Goal: Task Accomplishment & Management: Use online tool/utility

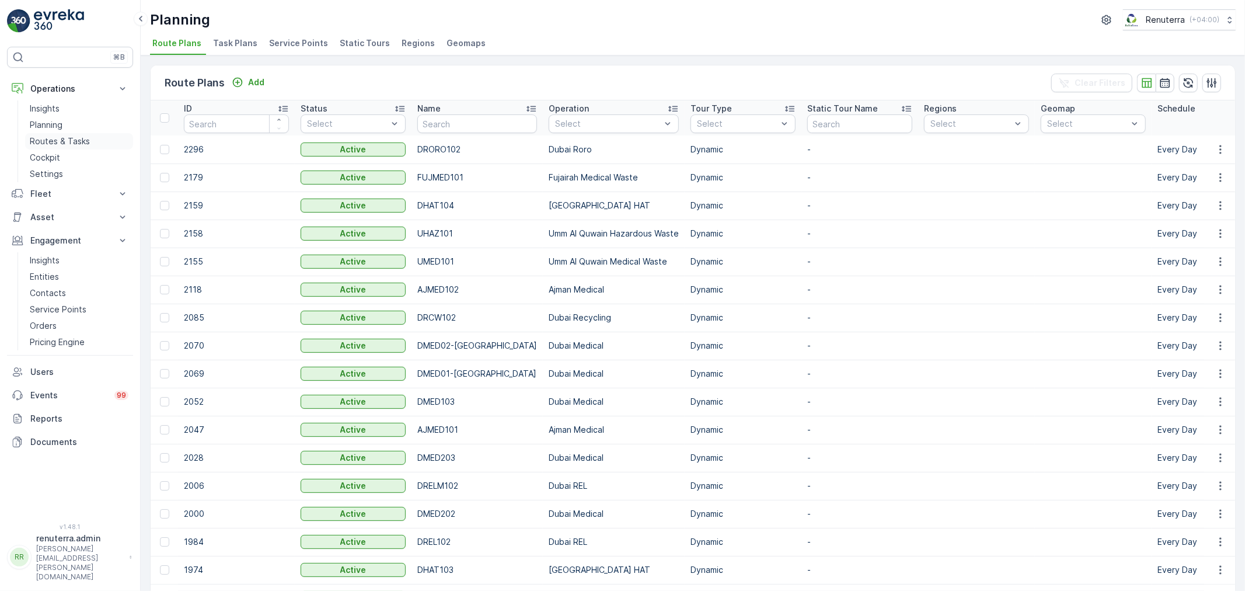
click at [53, 144] on p "Routes & Tasks" at bounding box center [60, 141] width 60 height 12
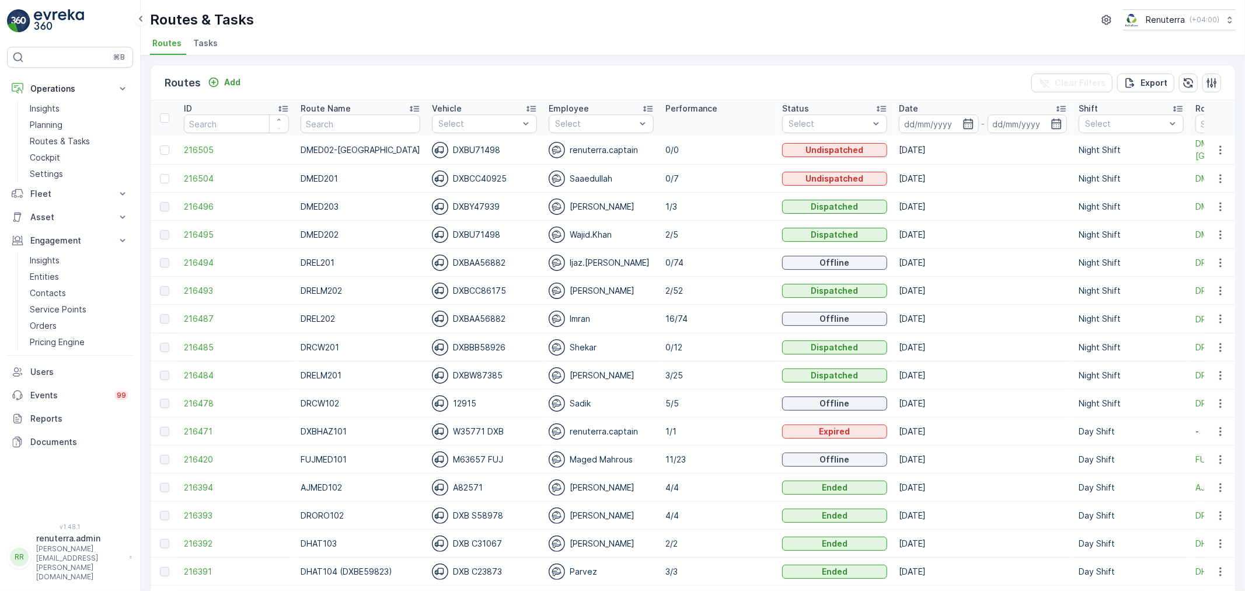
drag, startPoint x: 957, startPoint y: 120, endPoint x: 952, endPoint y: 132, distance: 13.7
click at [962, 121] on icon "button" at bounding box center [968, 124] width 12 height 12
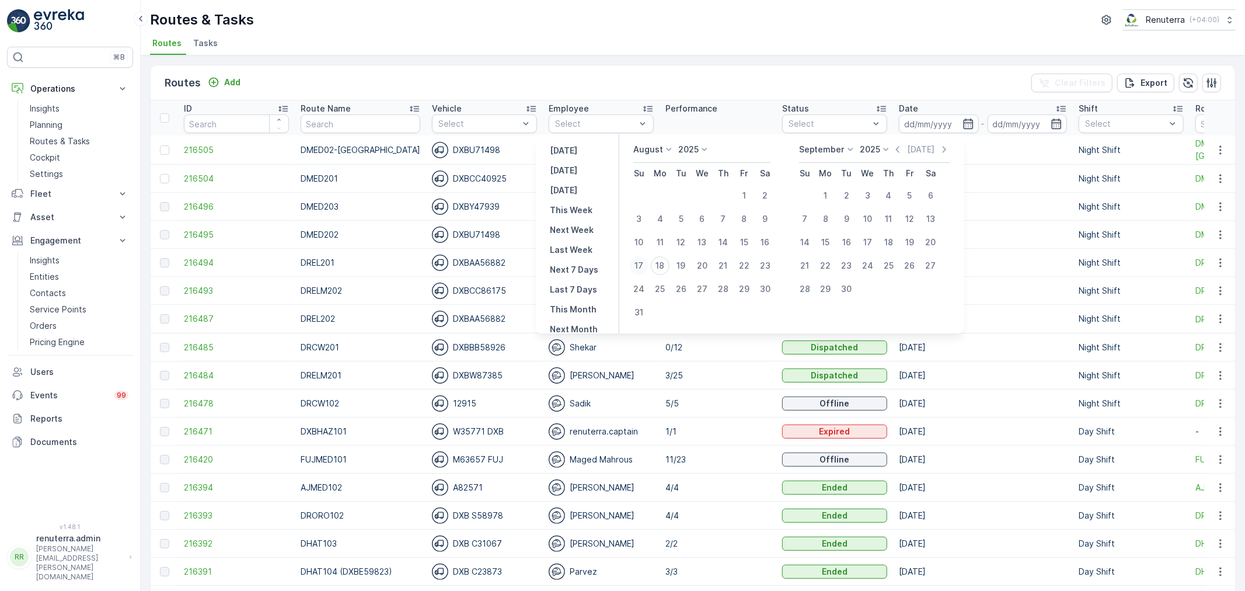
click at [642, 261] on div "17" at bounding box center [639, 265] width 19 height 19
type input "[DATE]"
click at [643, 261] on div "17" at bounding box center [639, 265] width 19 height 19
type input "[DATE]"
click at [643, 261] on div "17" at bounding box center [639, 265] width 19 height 19
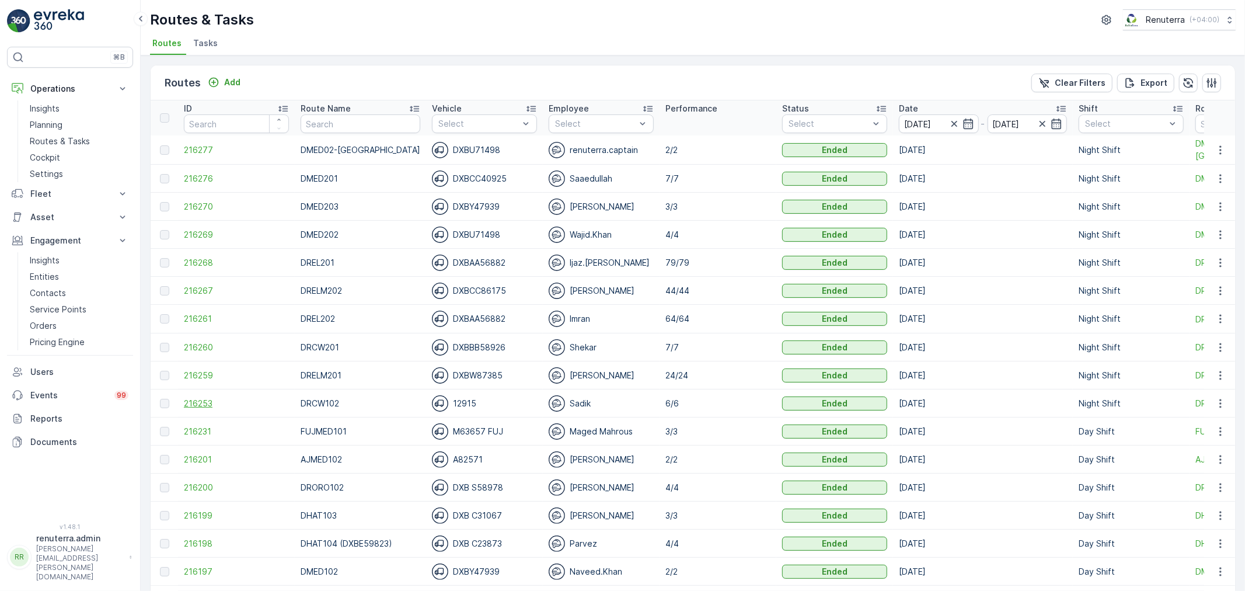
click at [196, 399] on span "216253" at bounding box center [236, 403] width 105 height 12
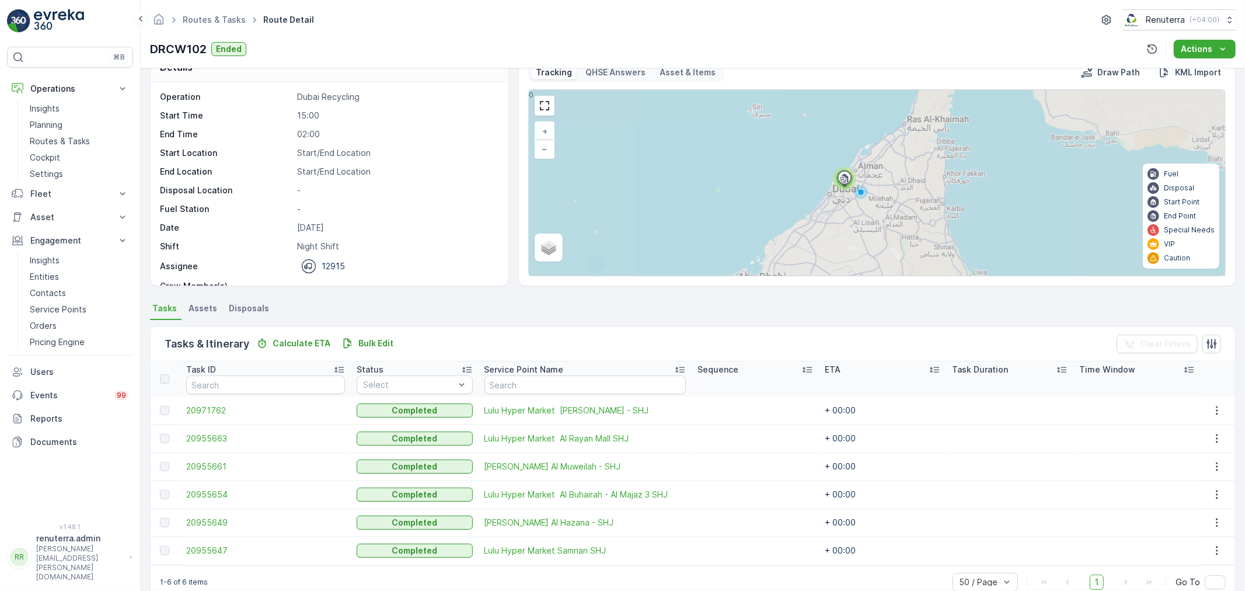
scroll to position [48, 0]
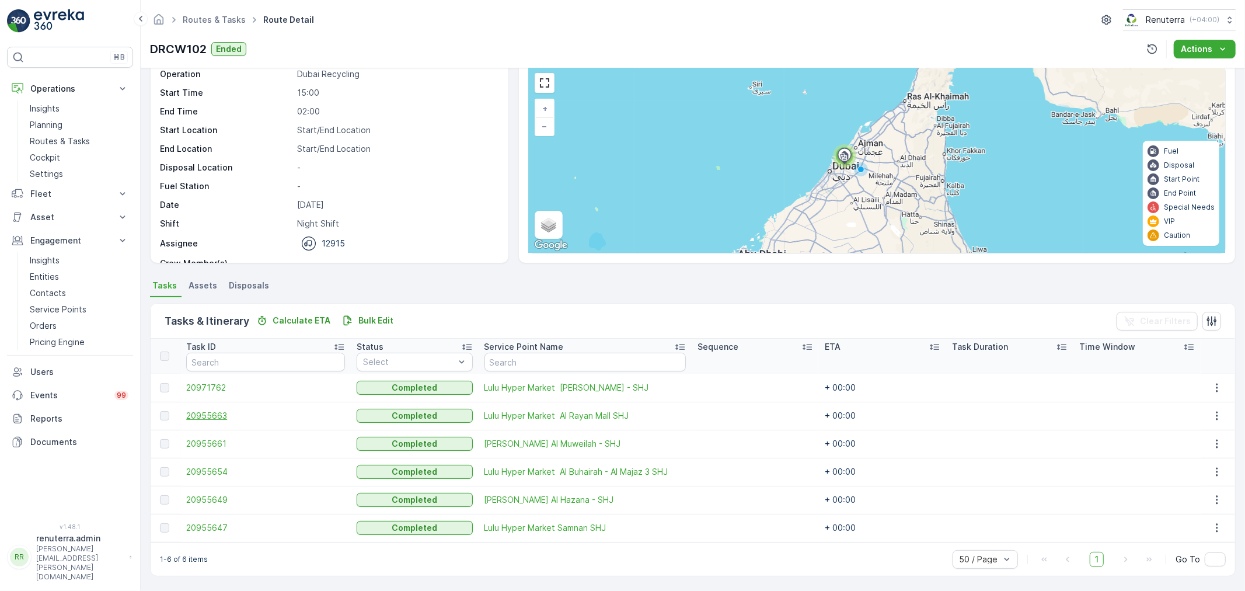
click at [209, 418] on span "20955663" at bounding box center [265, 416] width 159 height 12
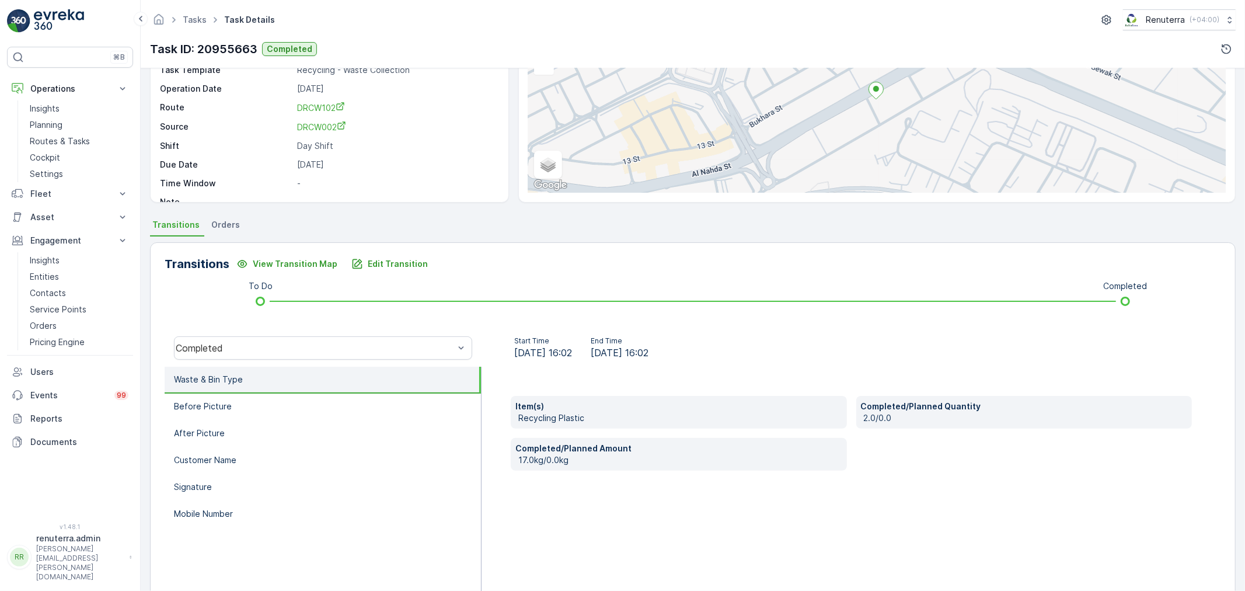
scroll to position [144, 0]
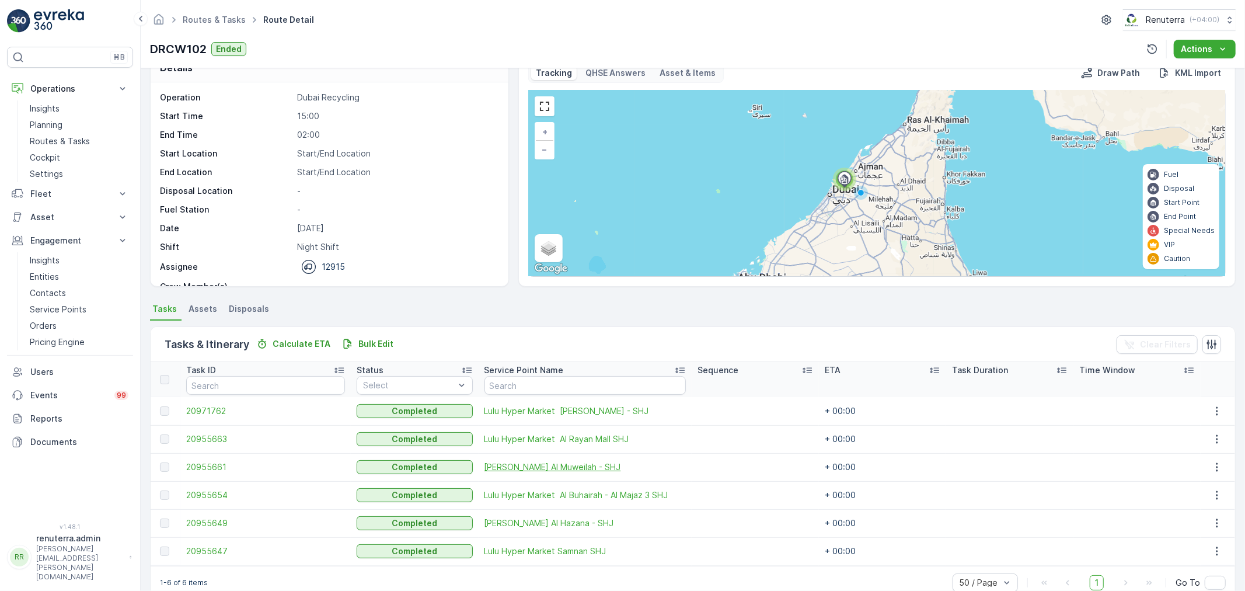
scroll to position [48, 0]
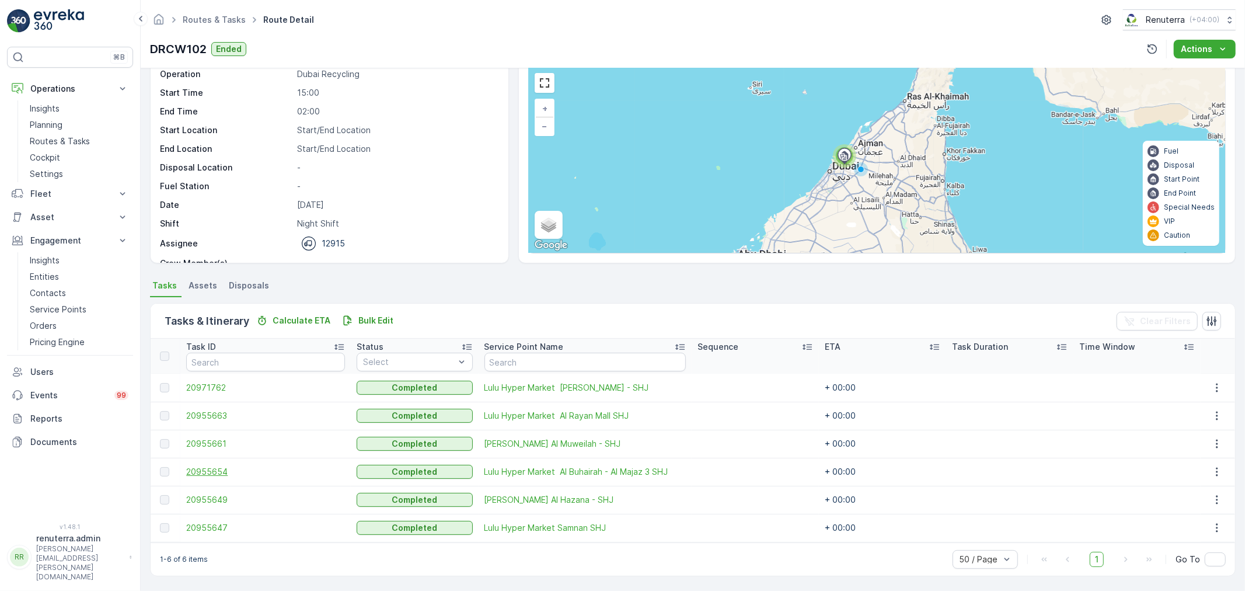
click at [230, 470] on span "20955654" at bounding box center [265, 472] width 159 height 12
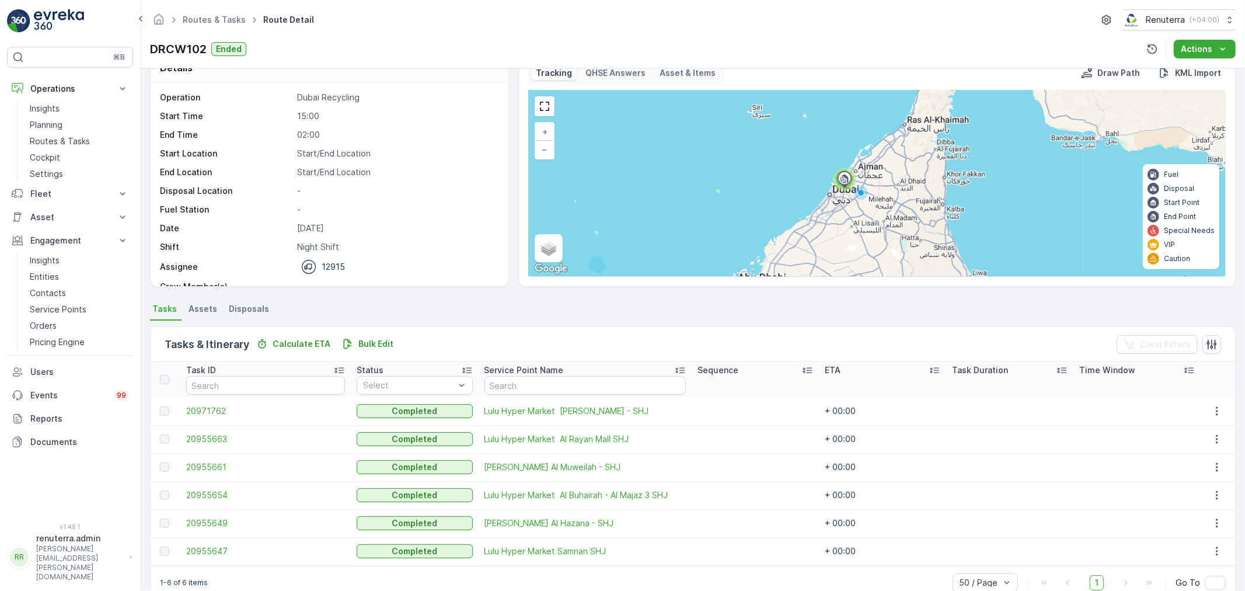
scroll to position [48, 0]
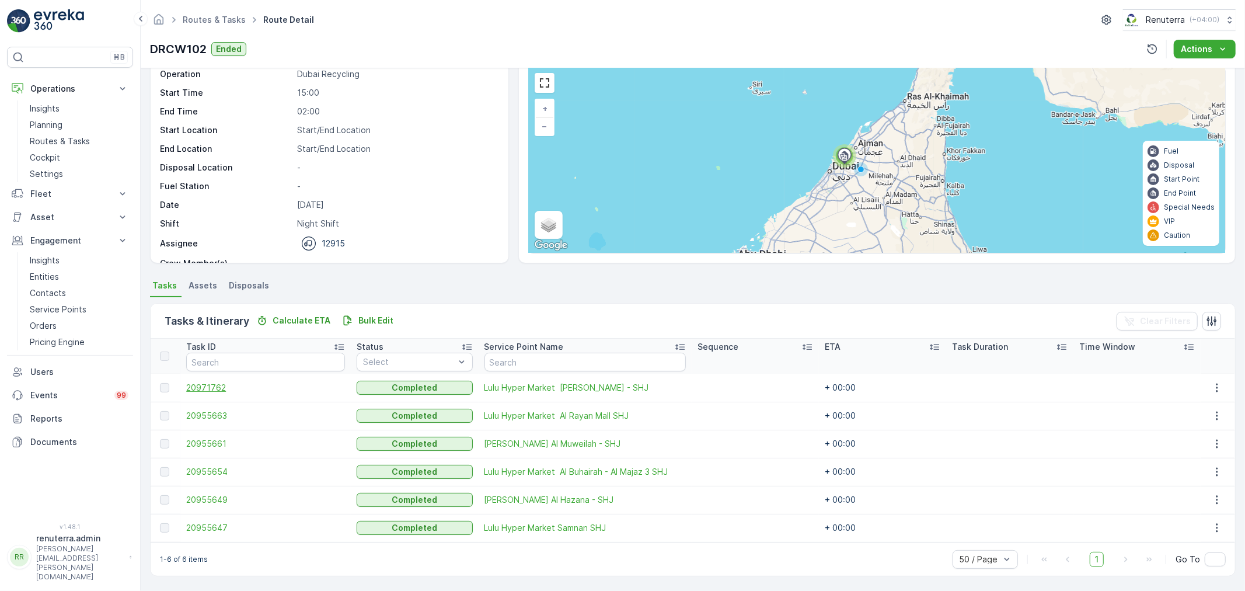
click at [201, 384] on span "20971762" at bounding box center [265, 388] width 159 height 12
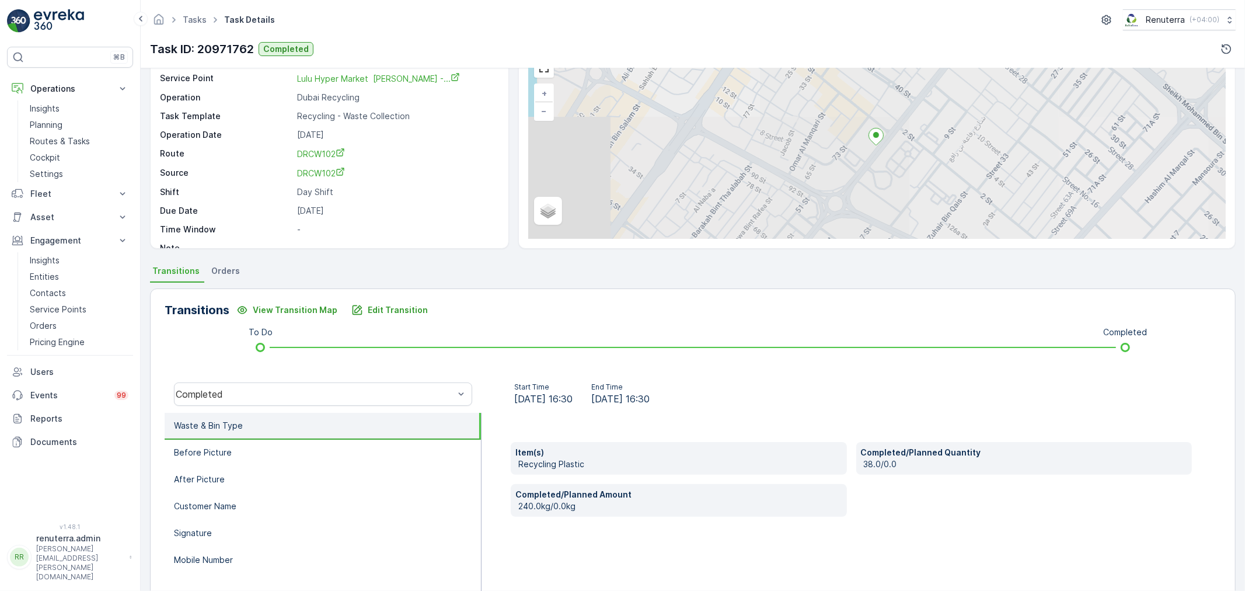
scroll to position [65, 0]
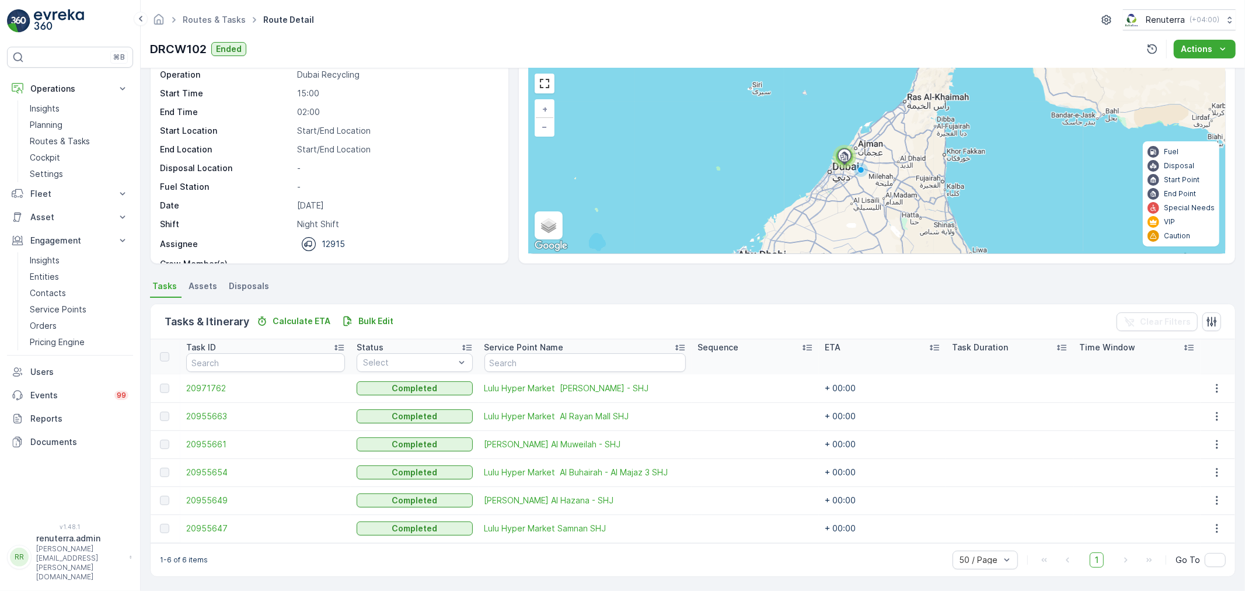
scroll to position [48, 0]
click at [214, 523] on span "20955647" at bounding box center [265, 528] width 159 height 12
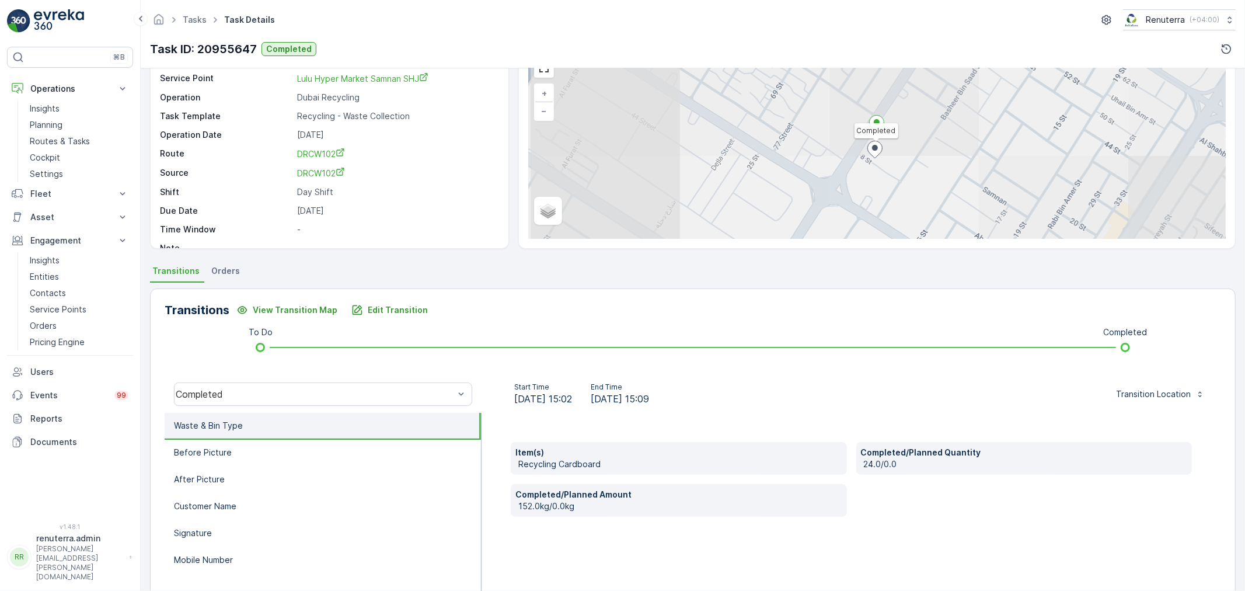
scroll to position [65, 0]
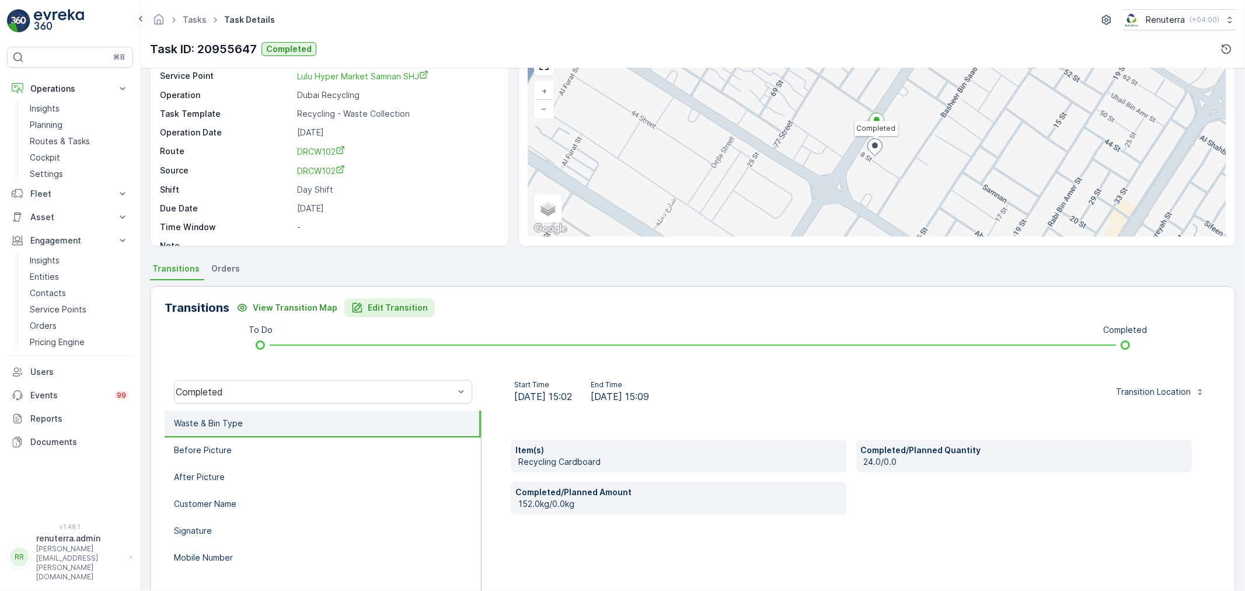
click at [406, 300] on button "Edit Transition" at bounding box center [389, 307] width 90 height 19
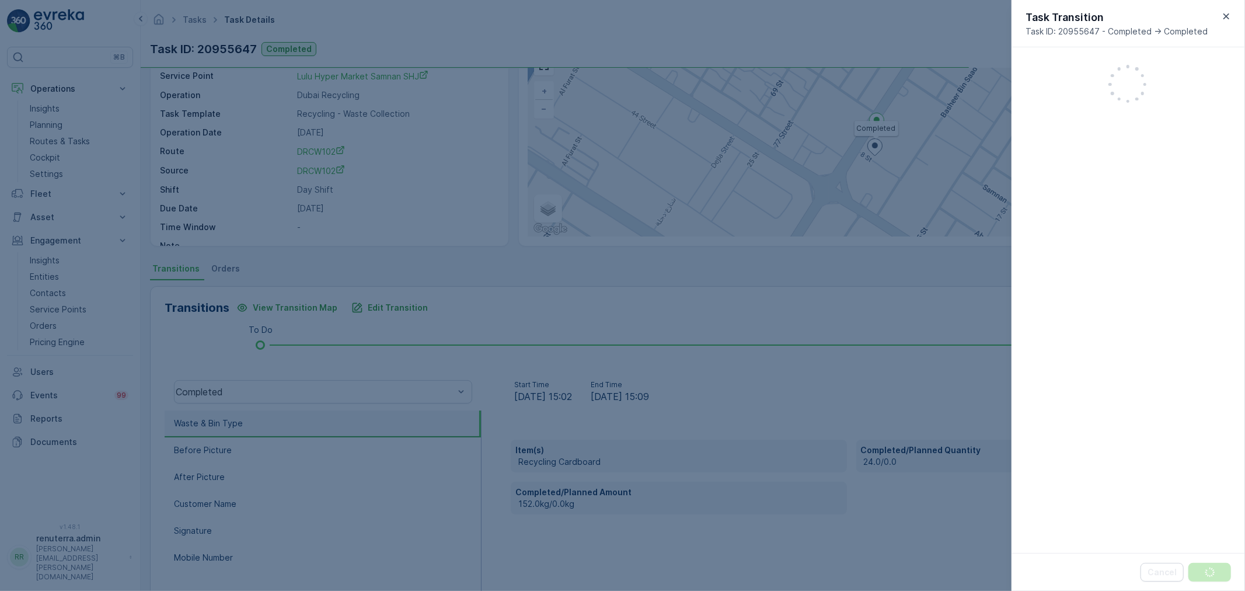
scroll to position [228, 0]
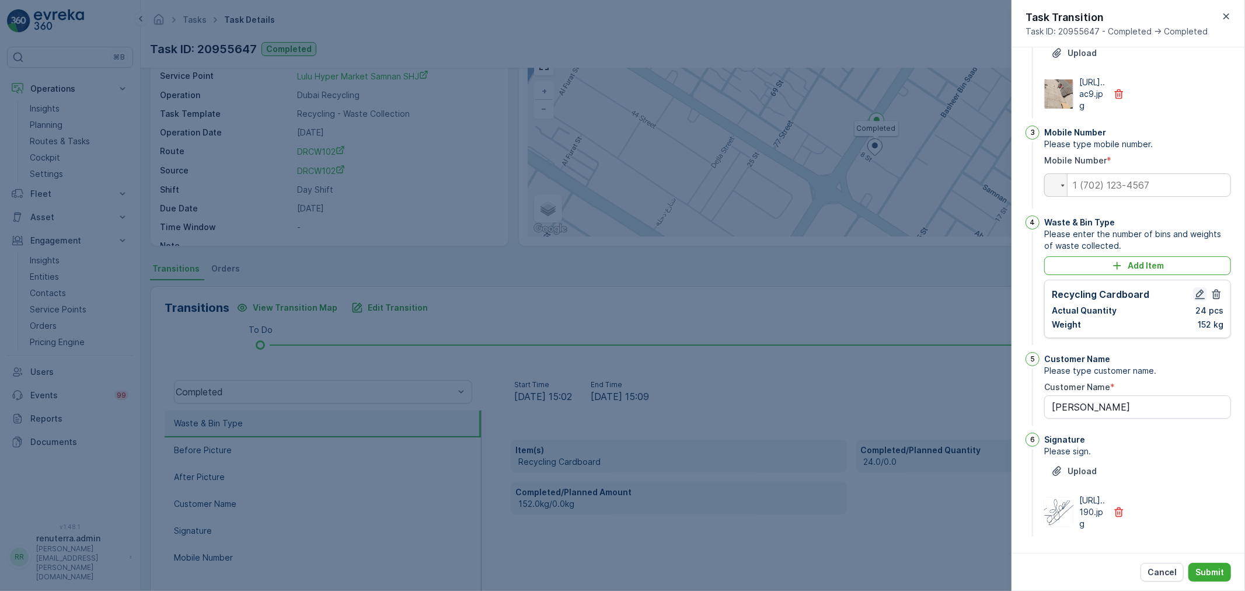
click at [1195, 289] on icon "button" at bounding box center [1200, 294] width 10 height 10
type Name "[PERSON_NAME]"
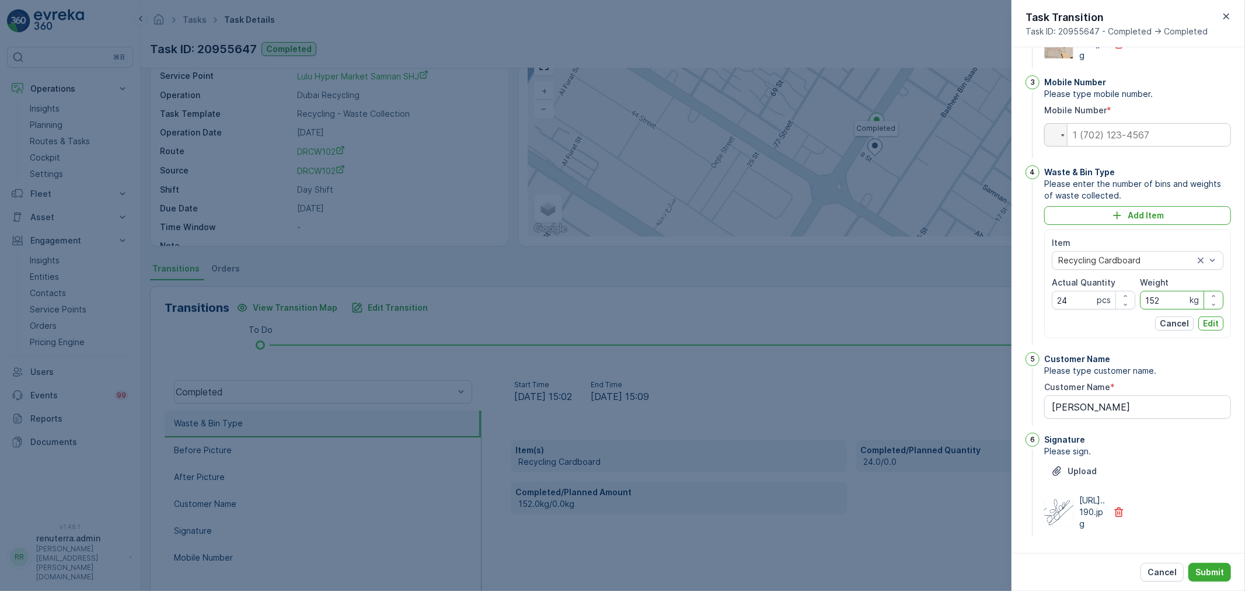
drag, startPoint x: 1164, startPoint y: 328, endPoint x: 1157, endPoint y: 330, distance: 7.9
click at [1164, 309] on input "152" at bounding box center [1181, 300] width 83 height 19
type input "154"
click at [1206, 329] on p "Edit" at bounding box center [1211, 323] width 16 height 12
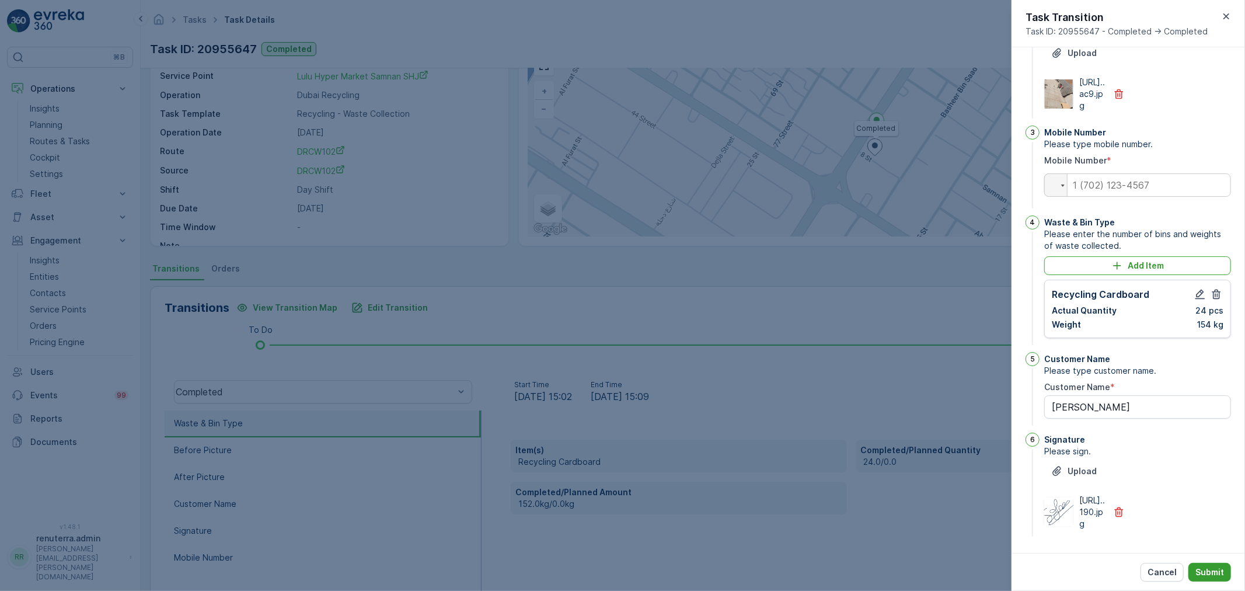
click at [1200, 568] on p "Submit" at bounding box center [1209, 572] width 29 height 12
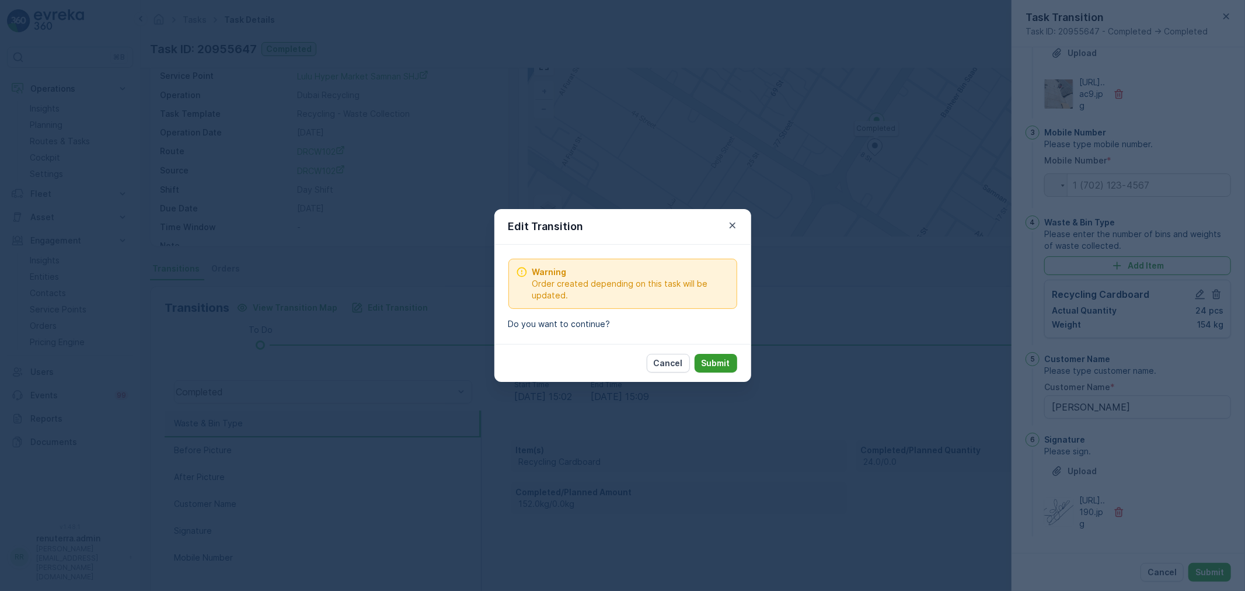
click at [718, 365] on p "Submit" at bounding box center [715, 363] width 29 height 12
type Name "[PERSON_NAME]"
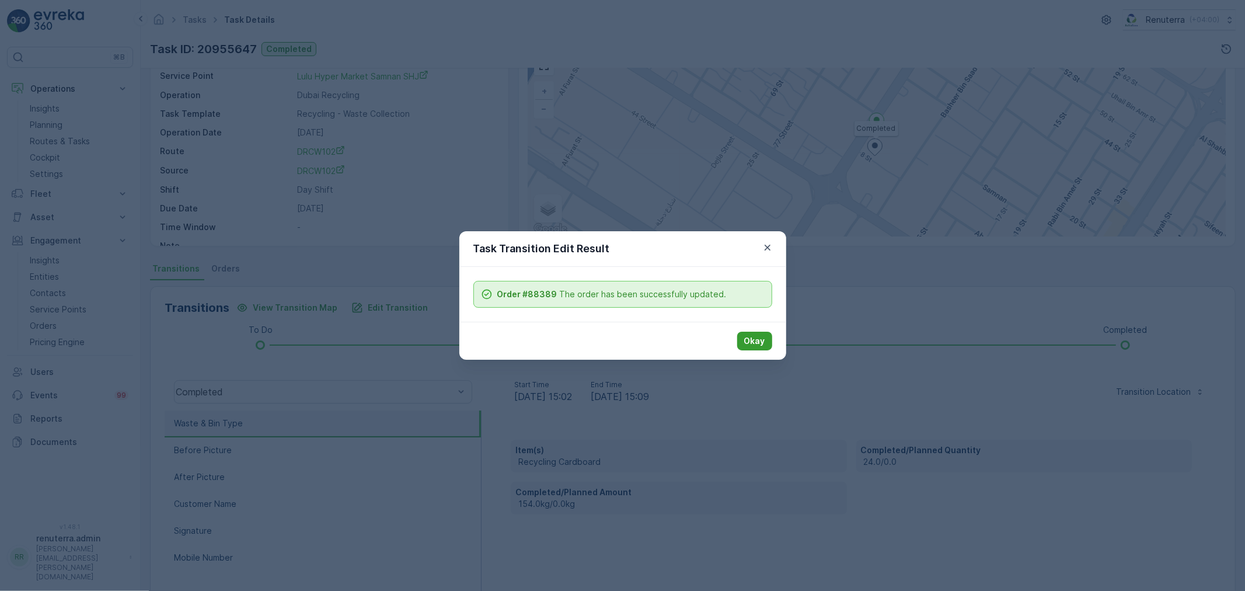
click at [761, 339] on p "Okay" at bounding box center [754, 341] width 21 height 12
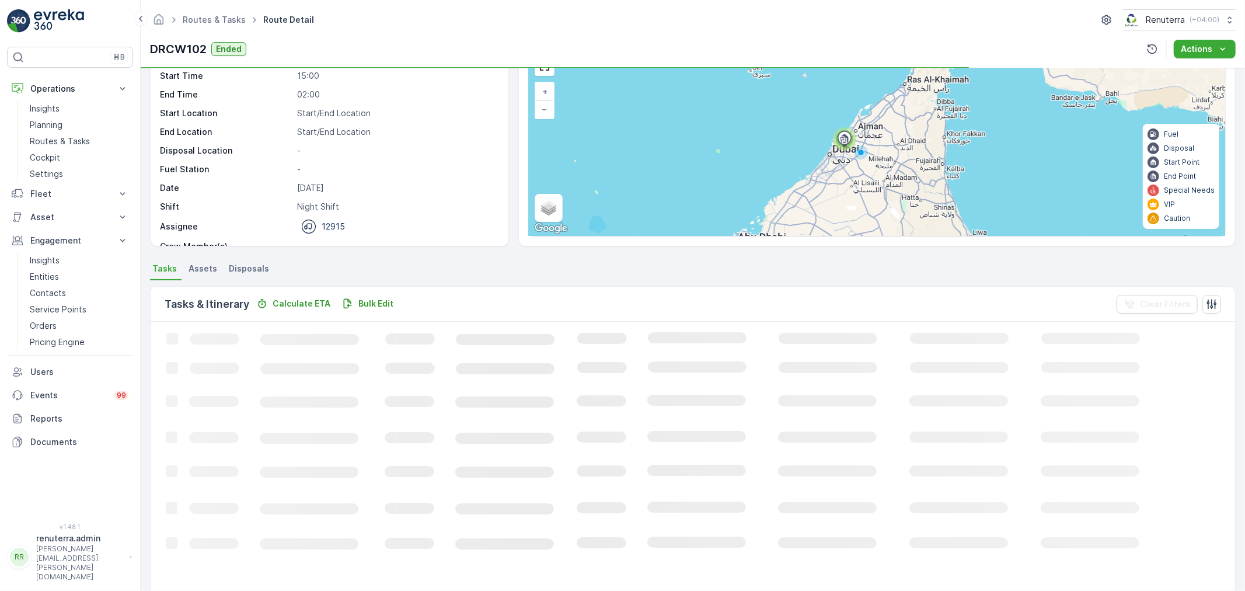
scroll to position [48, 0]
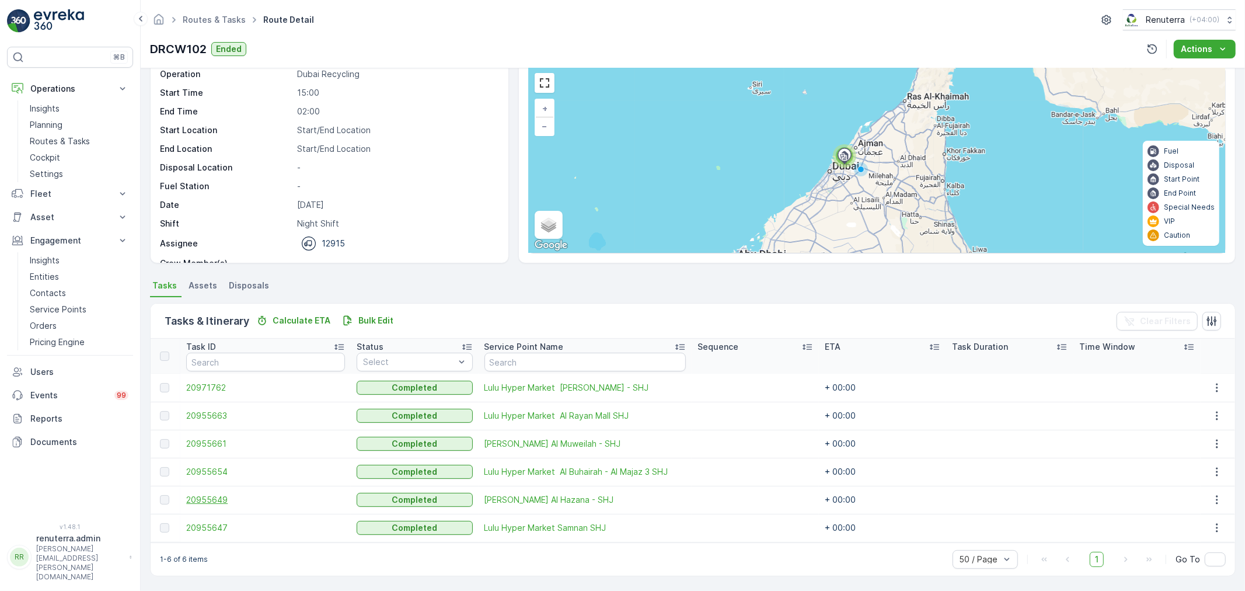
click at [219, 498] on span "20955649" at bounding box center [265, 500] width 159 height 12
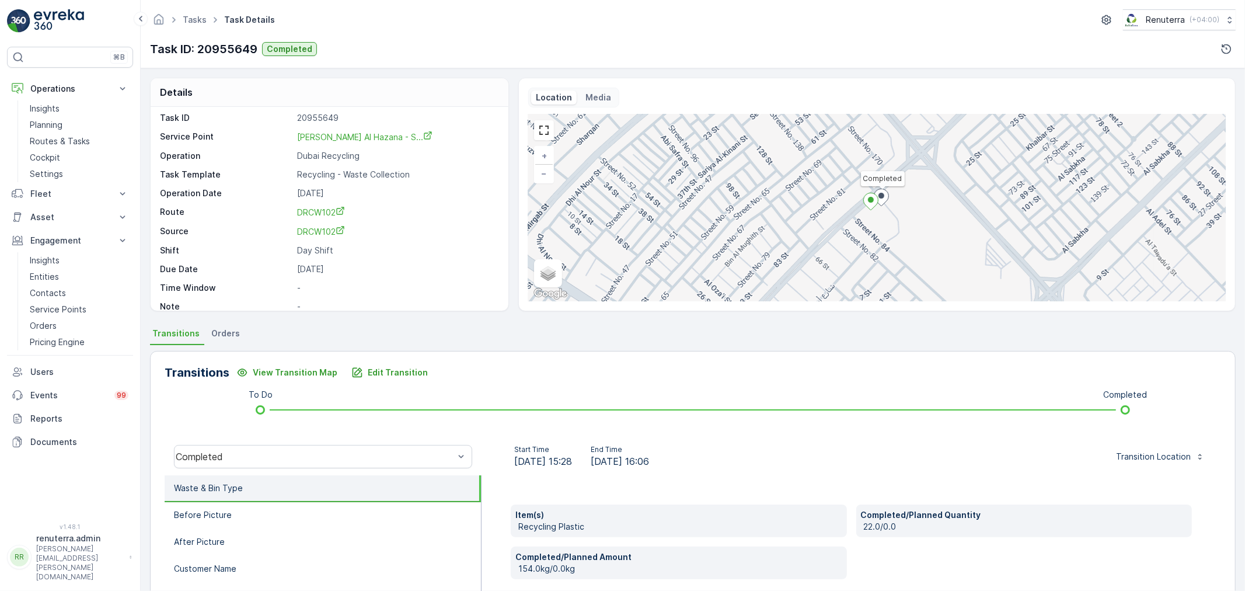
scroll to position [16, 0]
drag, startPoint x: 504, startPoint y: 224, endPoint x: 506, endPoint y: 191, distance: 32.8
click at [506, 191] on div "Task ID 20955649 Service Point Lulu Hypermarket Al Hazana - S... Operation Duba…" at bounding box center [330, 209] width 358 height 204
click at [492, 208] on div "Task ID 20955649 Service Point Lulu Hypermarket Al Hazana - S... Operation Duba…" at bounding box center [328, 201] width 336 height 200
drag, startPoint x: 504, startPoint y: 178, endPoint x: 491, endPoint y: 191, distance: 18.6
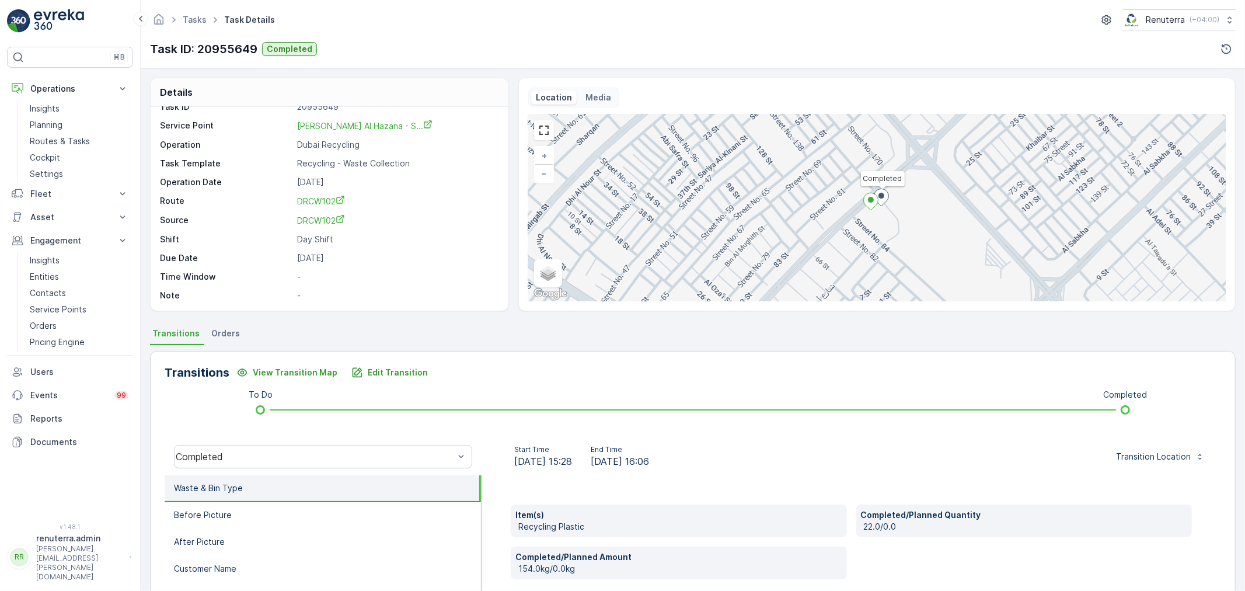
click at [508, 143] on div "Details Task ID 20955649 Service Point Lulu Hypermarket Al Hazana - S... Operat…" at bounding box center [329, 194] width 359 height 233
click at [474, 219] on link "DRCW102" at bounding box center [396, 220] width 199 height 12
click at [421, 210] on link "DRCW102" at bounding box center [396, 216] width 199 height 12
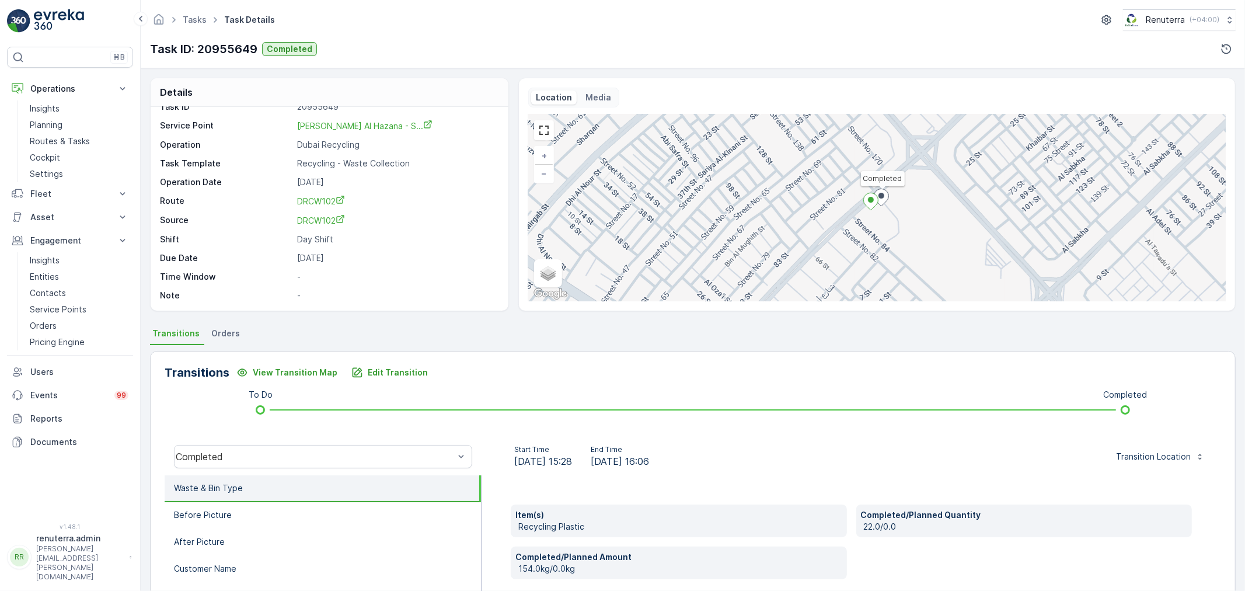
click at [719, 445] on div "Start Time [DATE] 15:28 End Time [DATE] 16:06 Transition Location" at bounding box center [851, 456] width 721 height 23
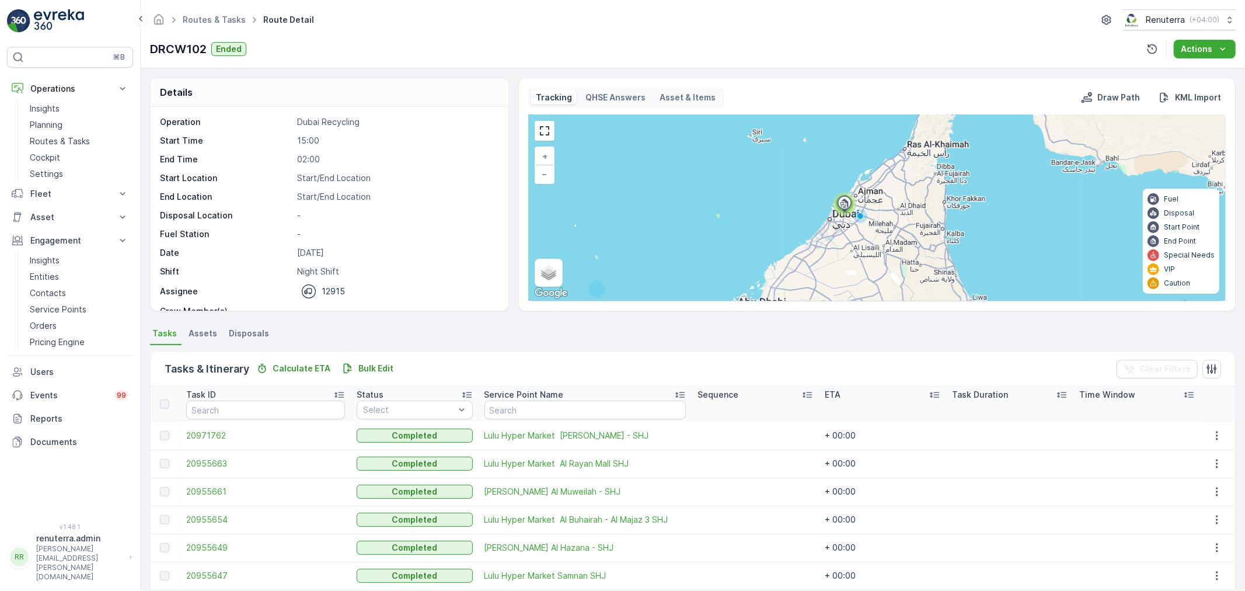
scroll to position [48, 0]
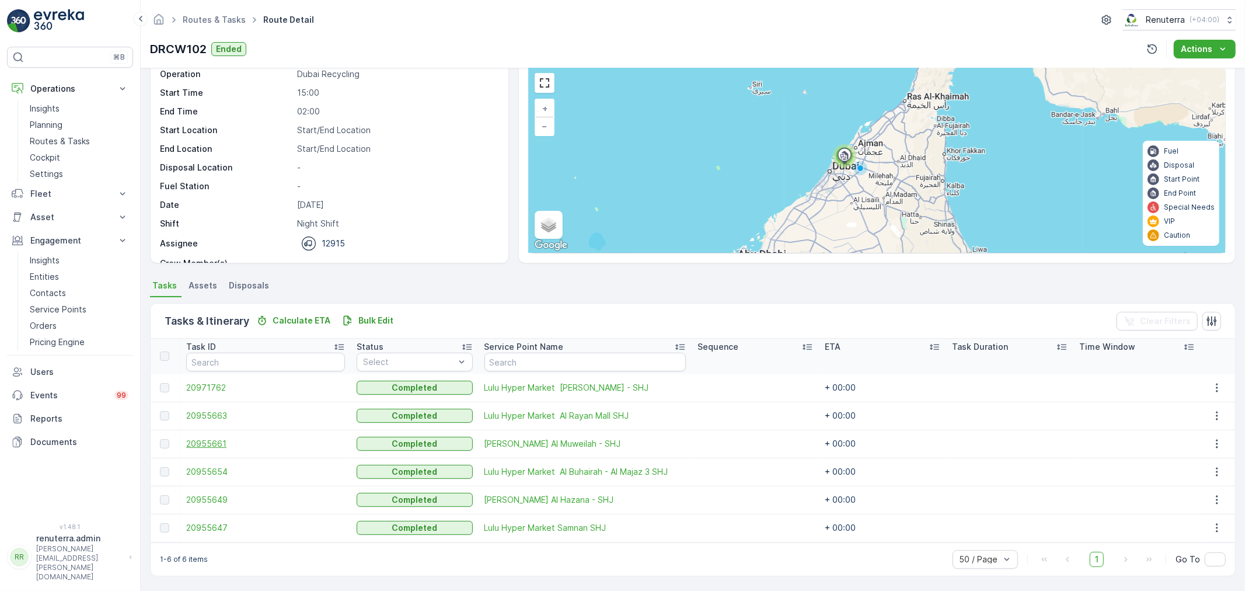
click at [213, 441] on span "20955661" at bounding box center [265, 444] width 159 height 12
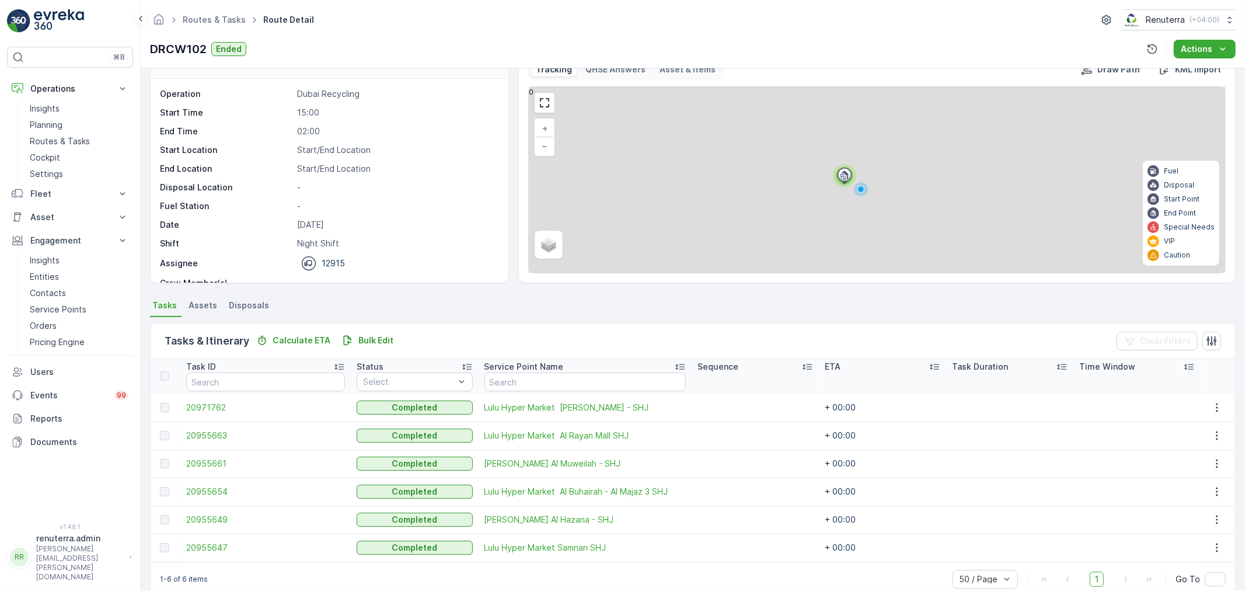
scroll to position [48, 0]
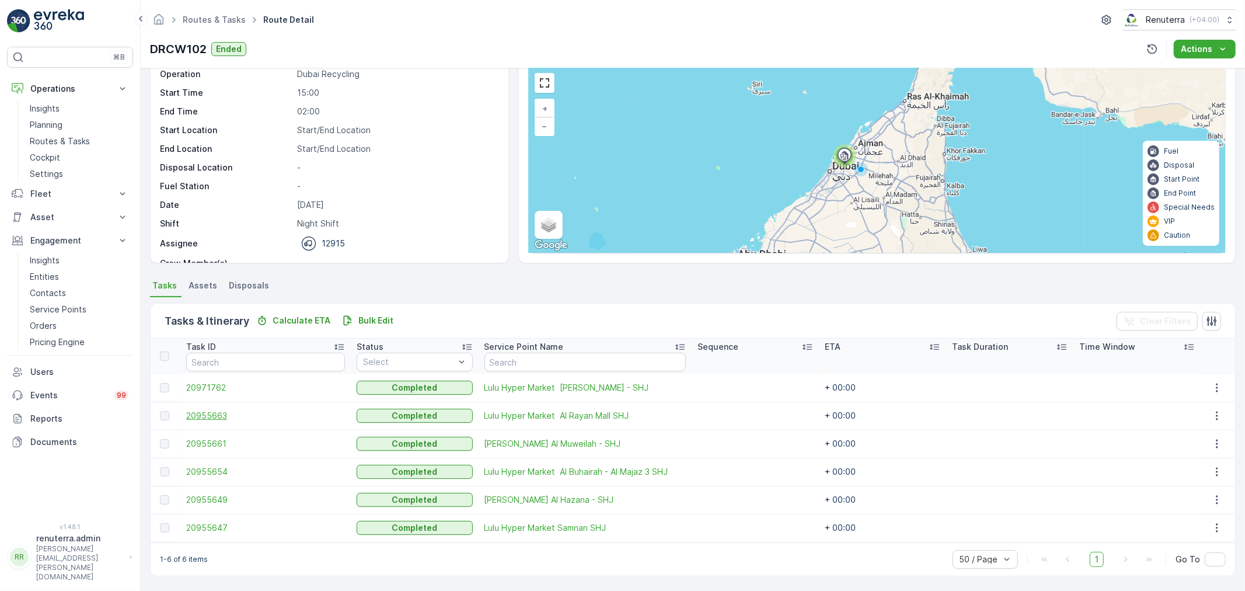
click at [201, 418] on span "20955663" at bounding box center [265, 416] width 159 height 12
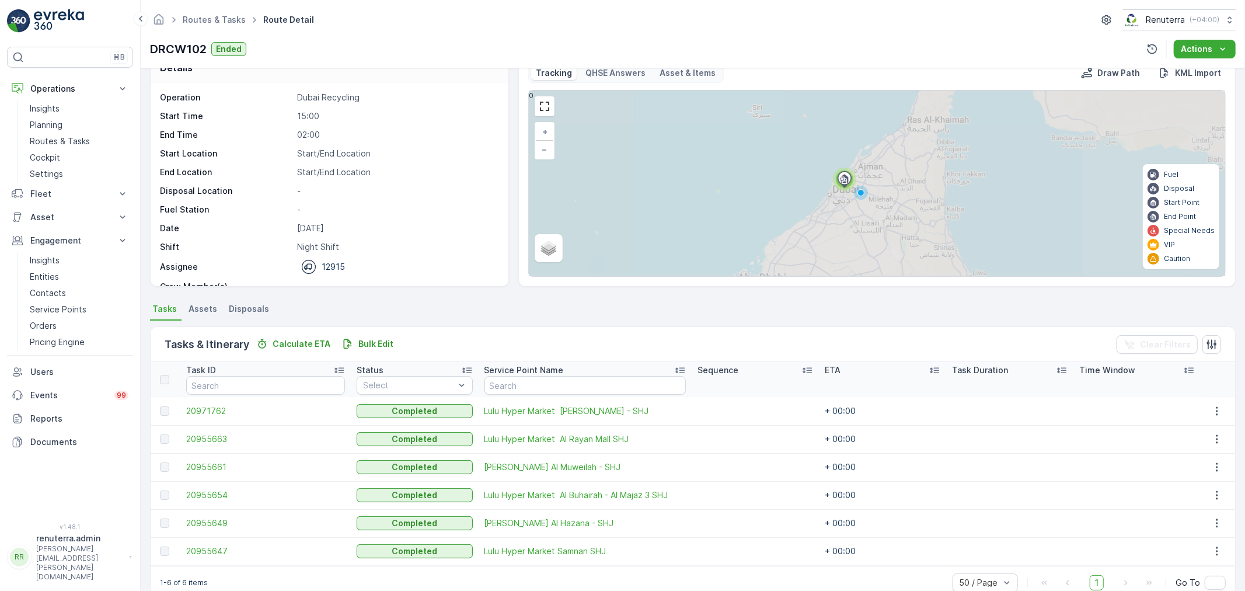
scroll to position [48, 0]
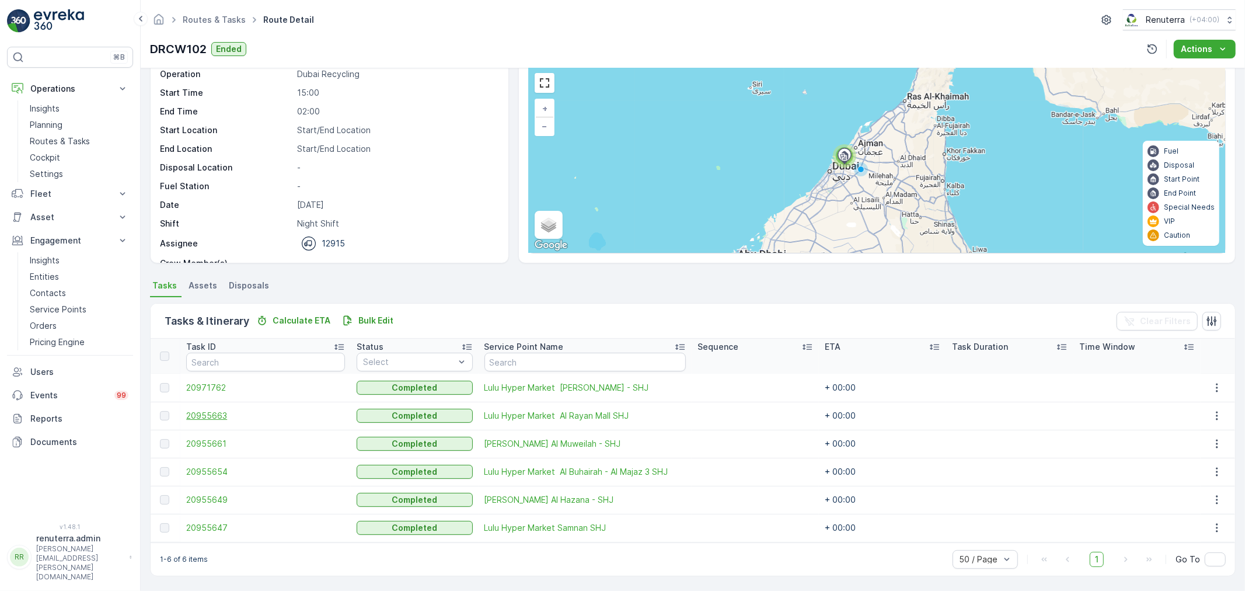
click at [199, 413] on span "20955663" at bounding box center [265, 416] width 159 height 12
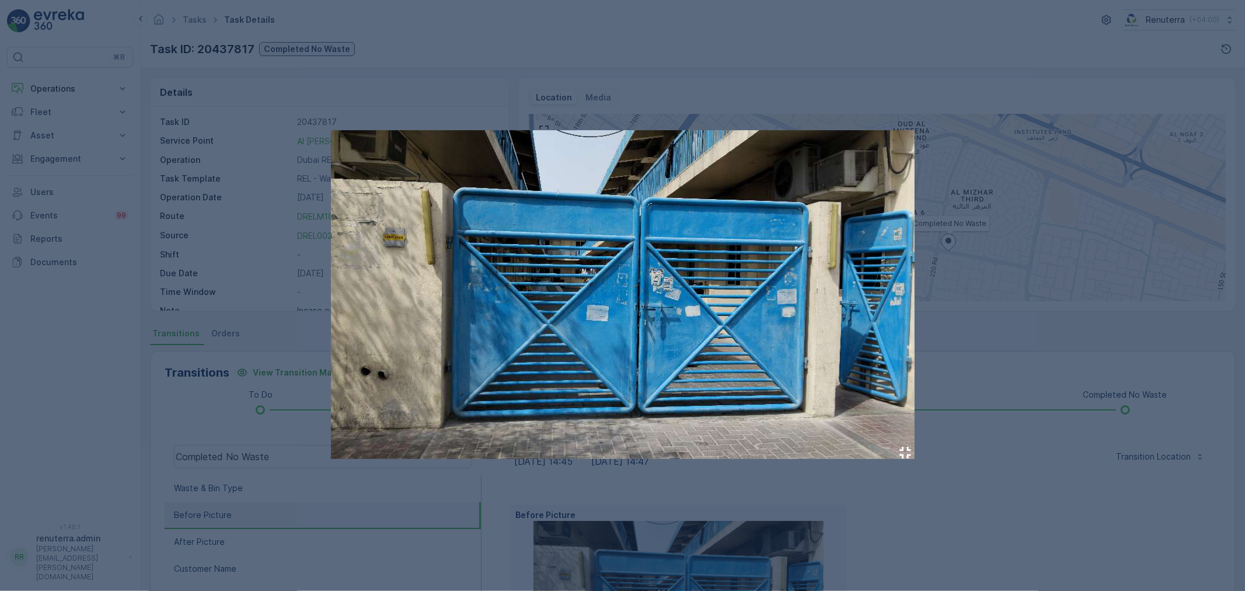
scroll to position [144, 0]
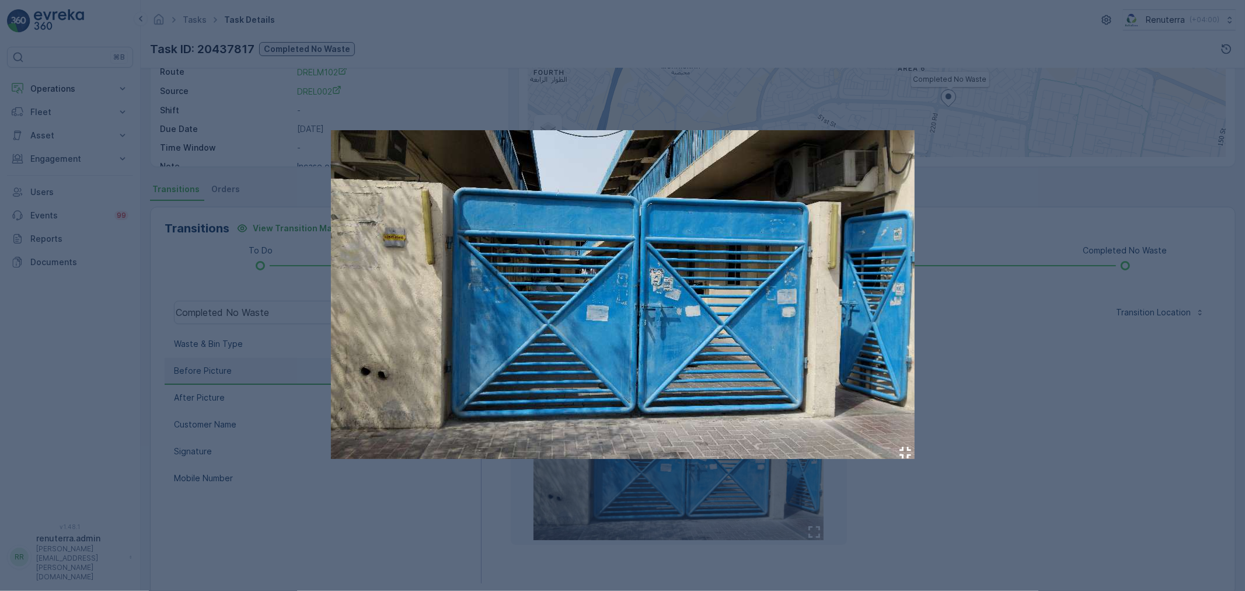
drag, startPoint x: 1117, startPoint y: 199, endPoint x: 909, endPoint y: 204, distance: 209.0
click at [1115, 199] on div at bounding box center [622, 295] width 1245 height 591
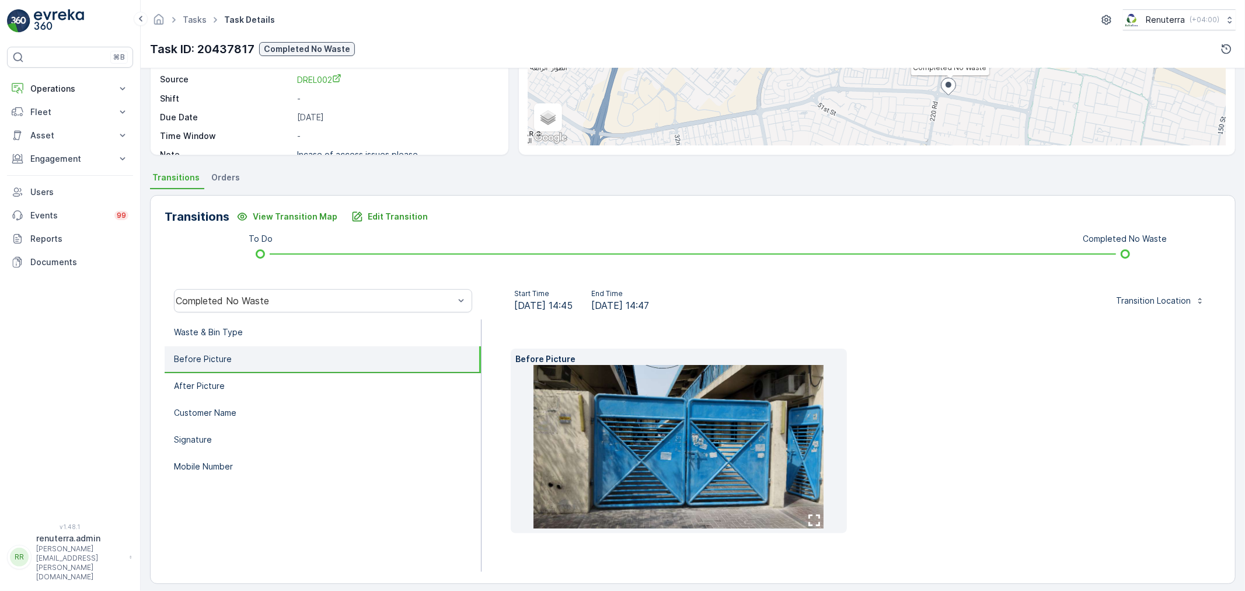
scroll to position [163, 0]
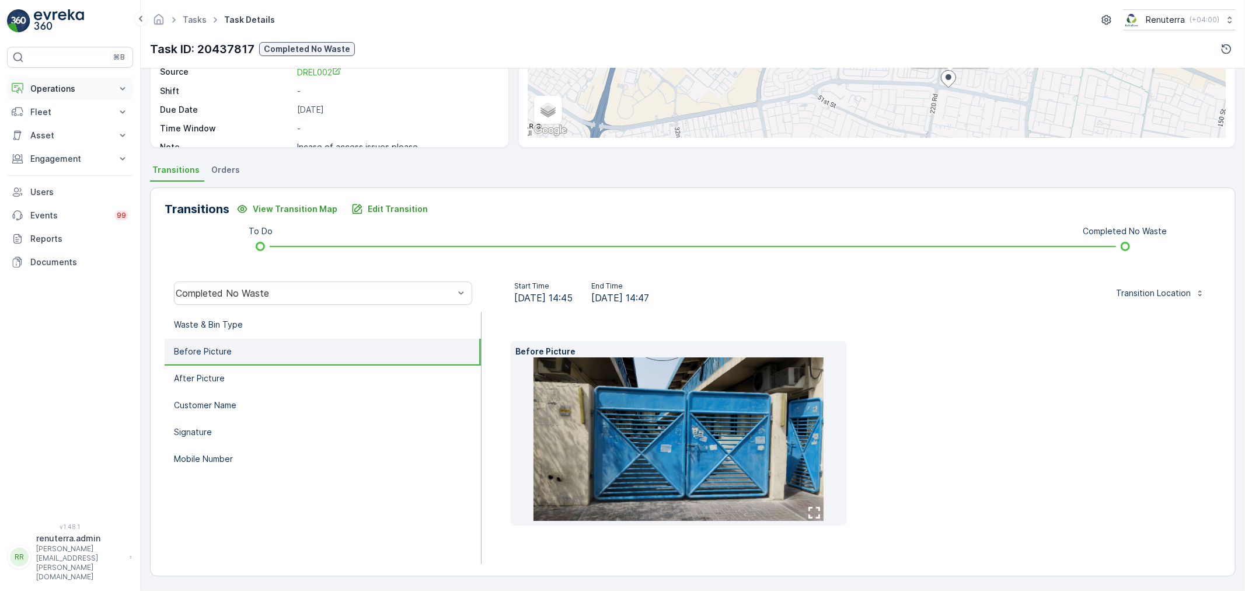
click at [47, 85] on p "Operations" at bounding box center [69, 89] width 79 height 12
click at [53, 144] on p "Routes & Tasks" at bounding box center [60, 141] width 60 height 12
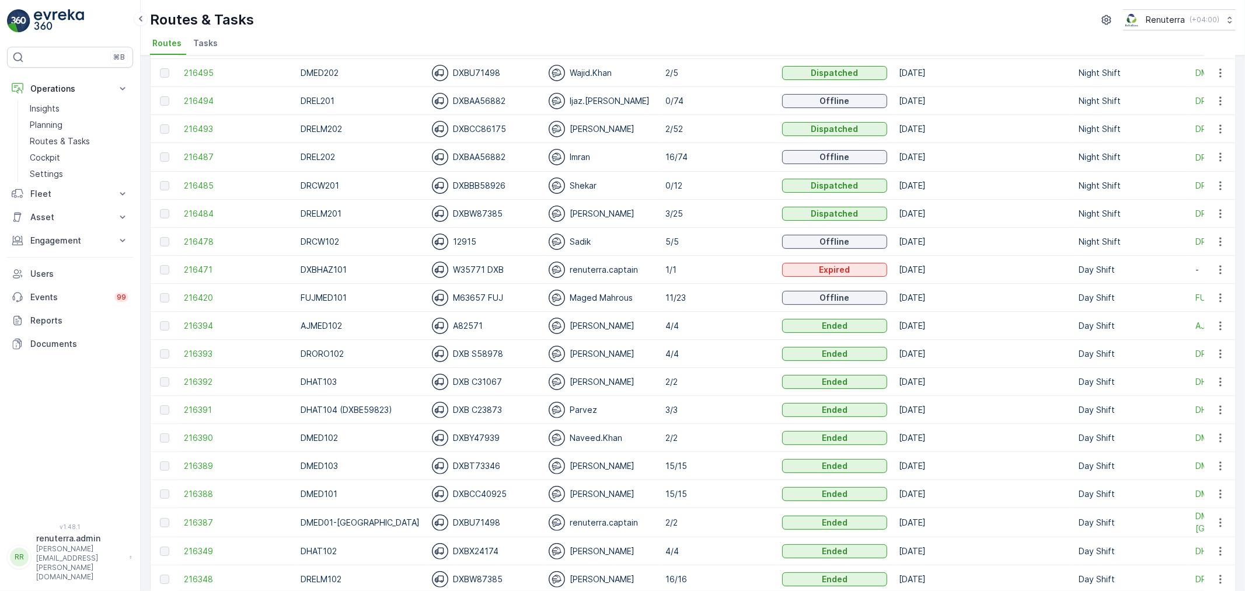
scroll to position [194, 0]
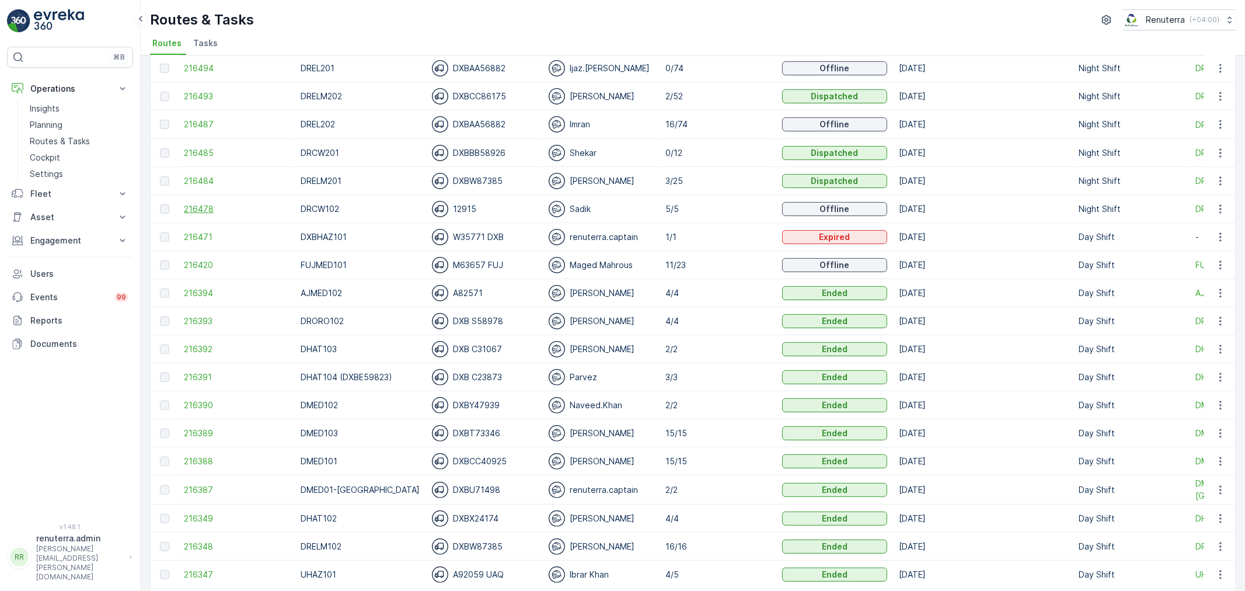
click at [208, 207] on span "216478" at bounding box center [236, 209] width 105 height 12
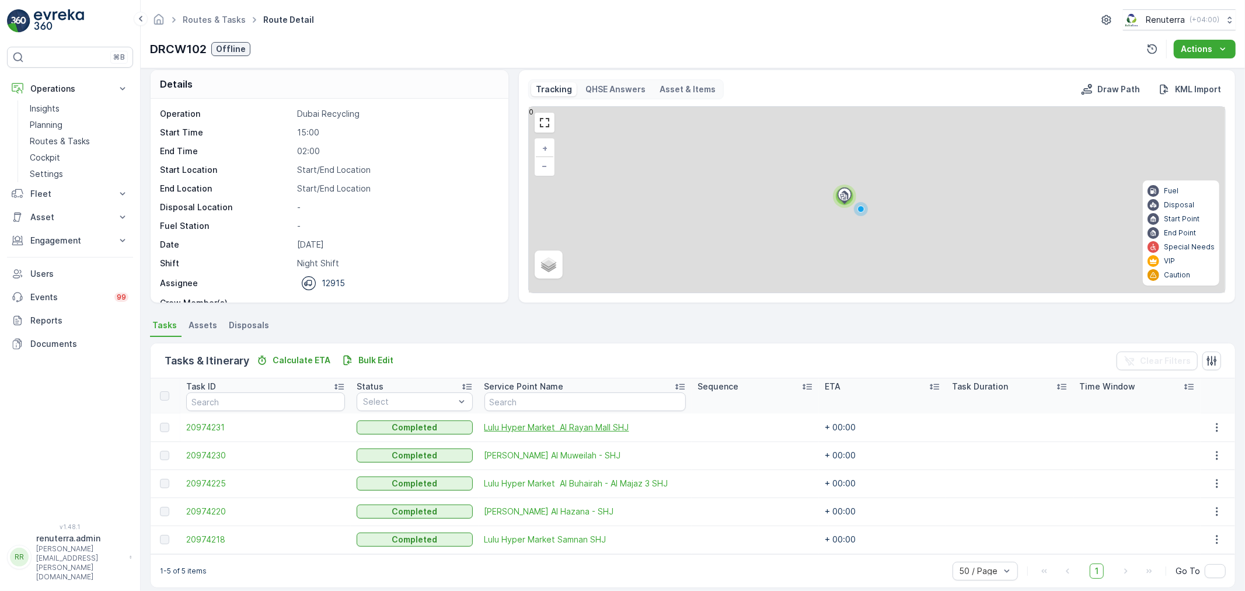
scroll to position [20, 0]
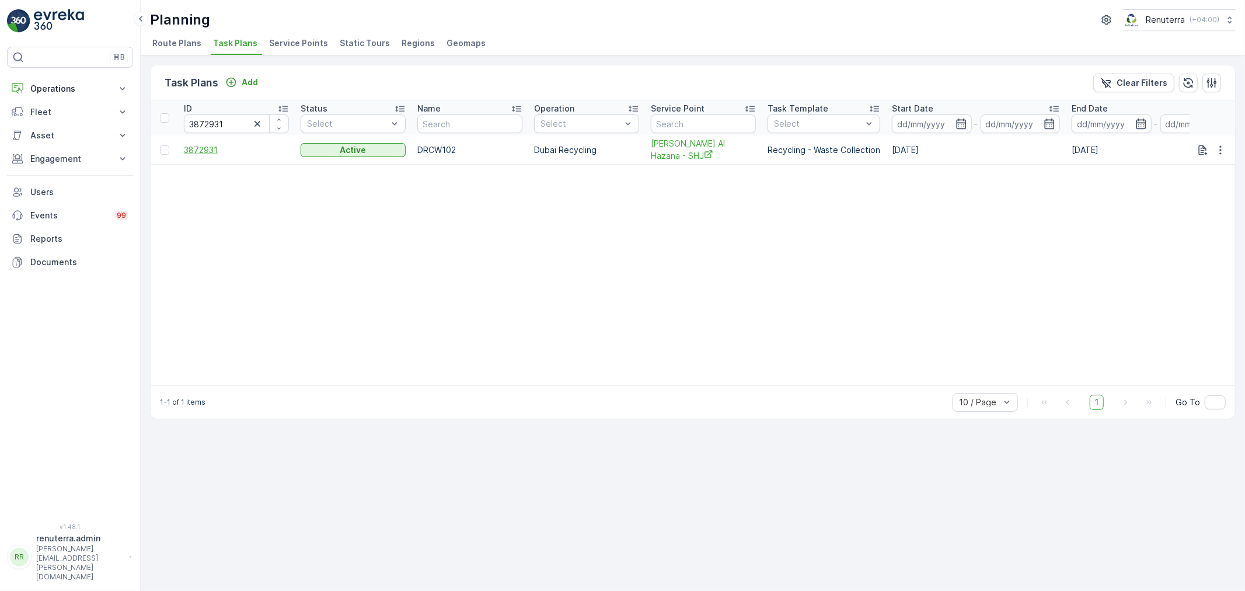
click at [206, 150] on span "3872931" at bounding box center [236, 150] width 105 height 12
drag, startPoint x: 89, startPoint y: 91, endPoint x: 84, endPoint y: 105, distance: 15.0
click at [90, 91] on p "Operations" at bounding box center [69, 89] width 79 height 12
click at [76, 145] on p "Routes & Tasks" at bounding box center [60, 141] width 60 height 12
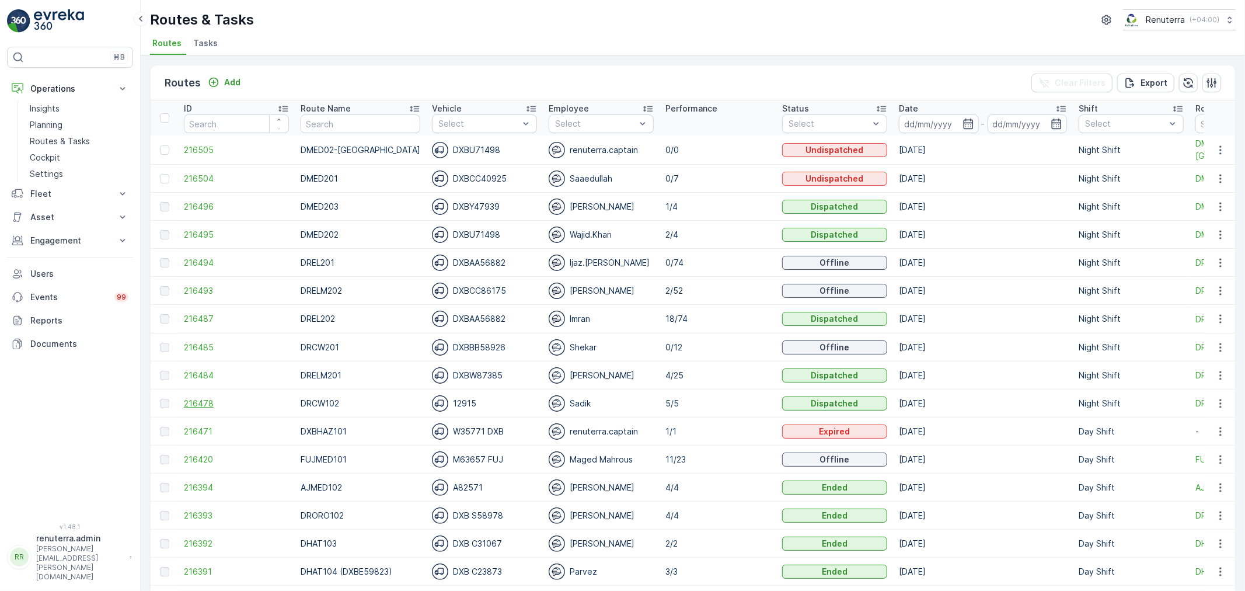
click at [201, 400] on span "216478" at bounding box center [236, 403] width 105 height 12
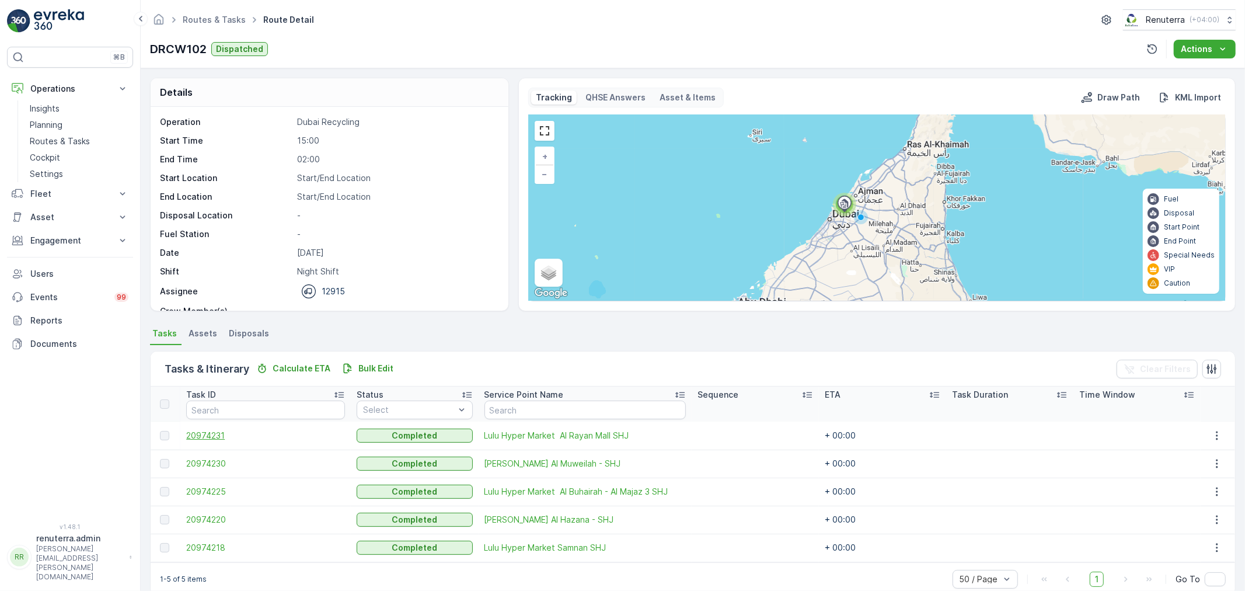
click at [207, 435] on span "20974231" at bounding box center [265, 435] width 159 height 12
click at [206, 485] on span "20974225" at bounding box center [265, 491] width 159 height 12
click at [208, 517] on span "20974220" at bounding box center [265, 519] width 159 height 12
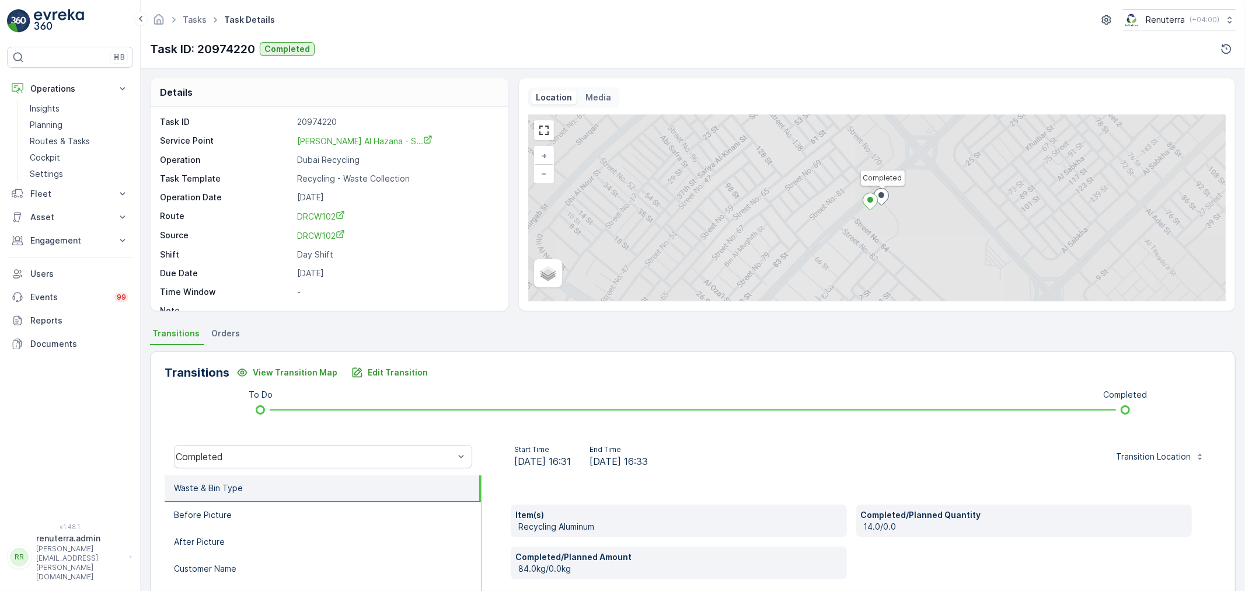
scroll to position [65, 0]
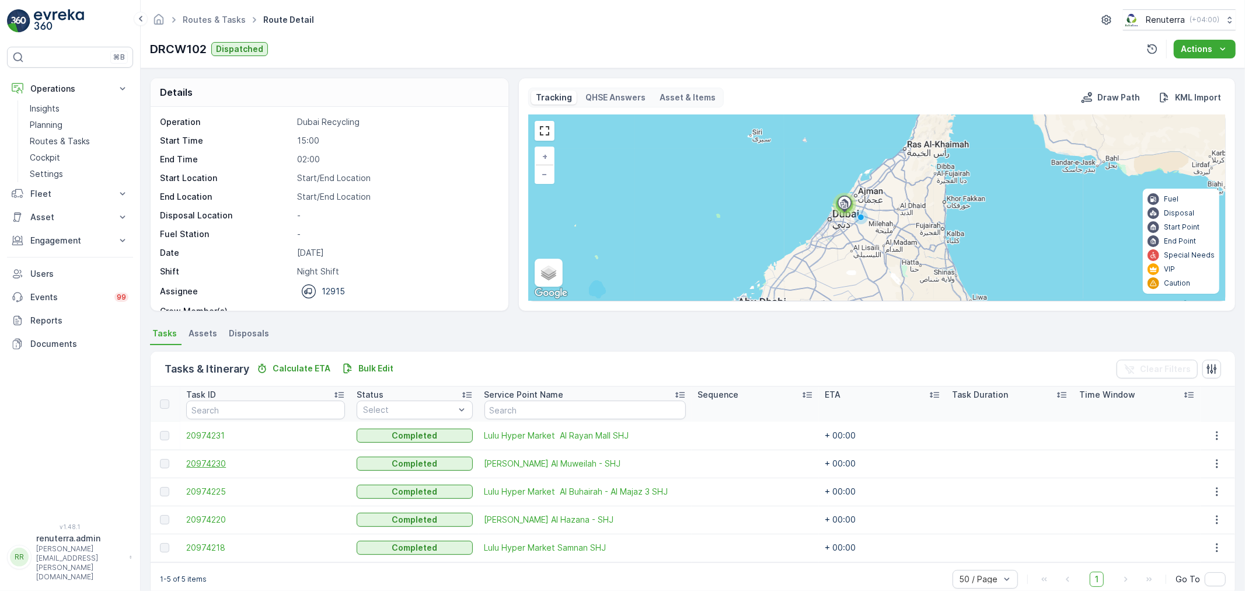
click at [215, 468] on span "20974230" at bounding box center [265, 463] width 159 height 12
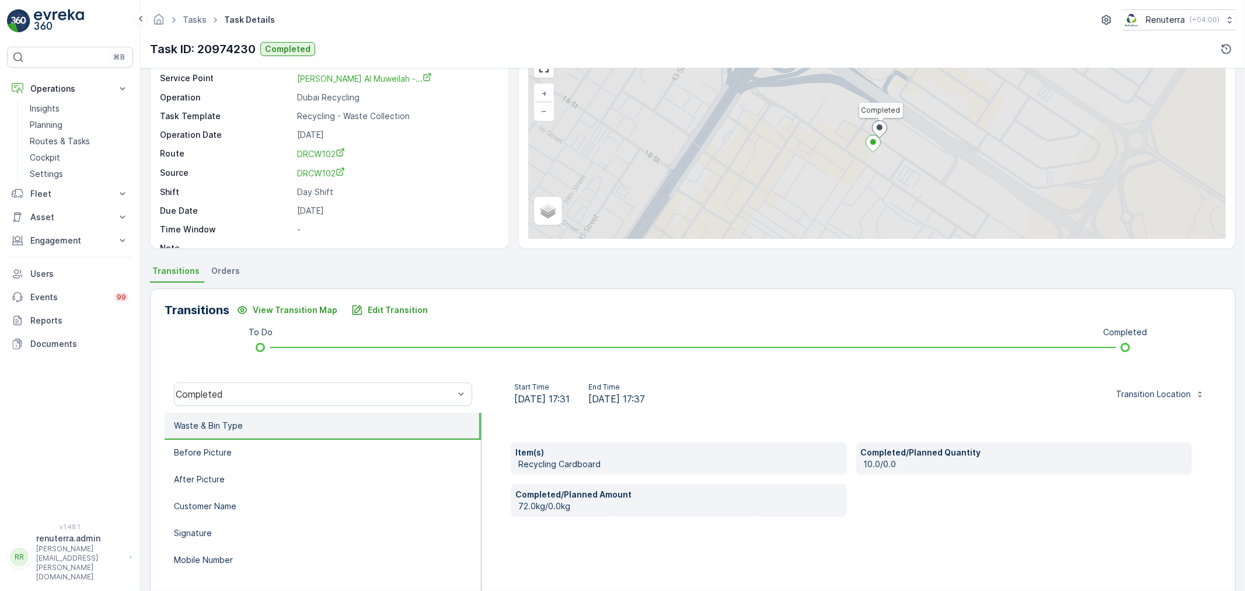
scroll to position [65, 0]
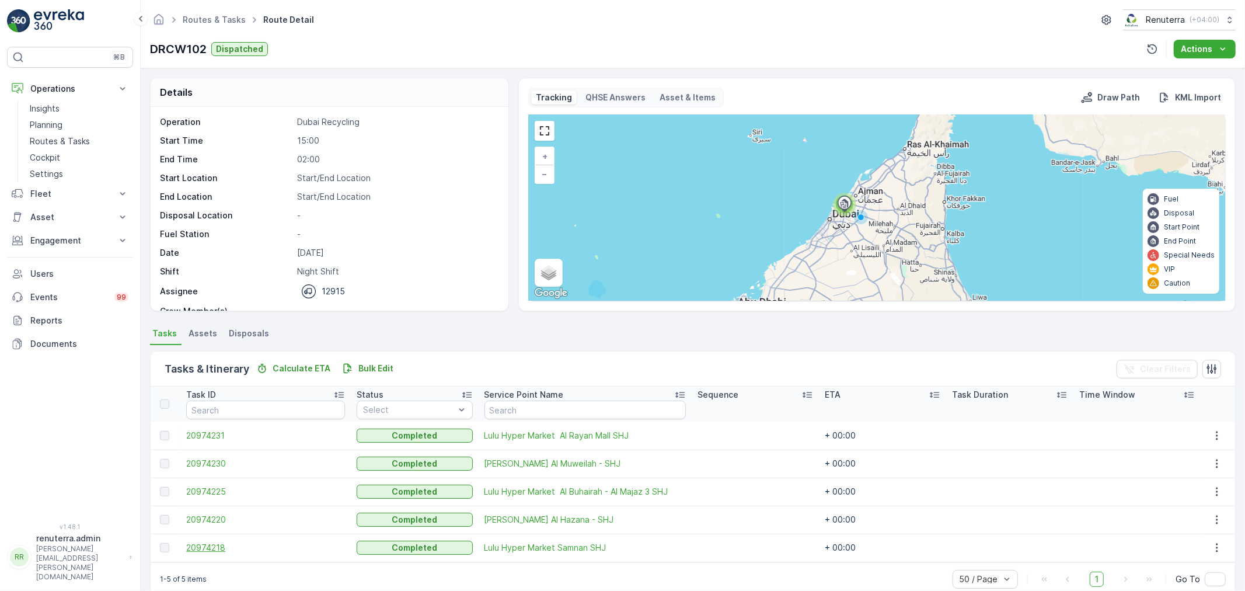
click at [208, 547] on span "20974218" at bounding box center [265, 548] width 159 height 12
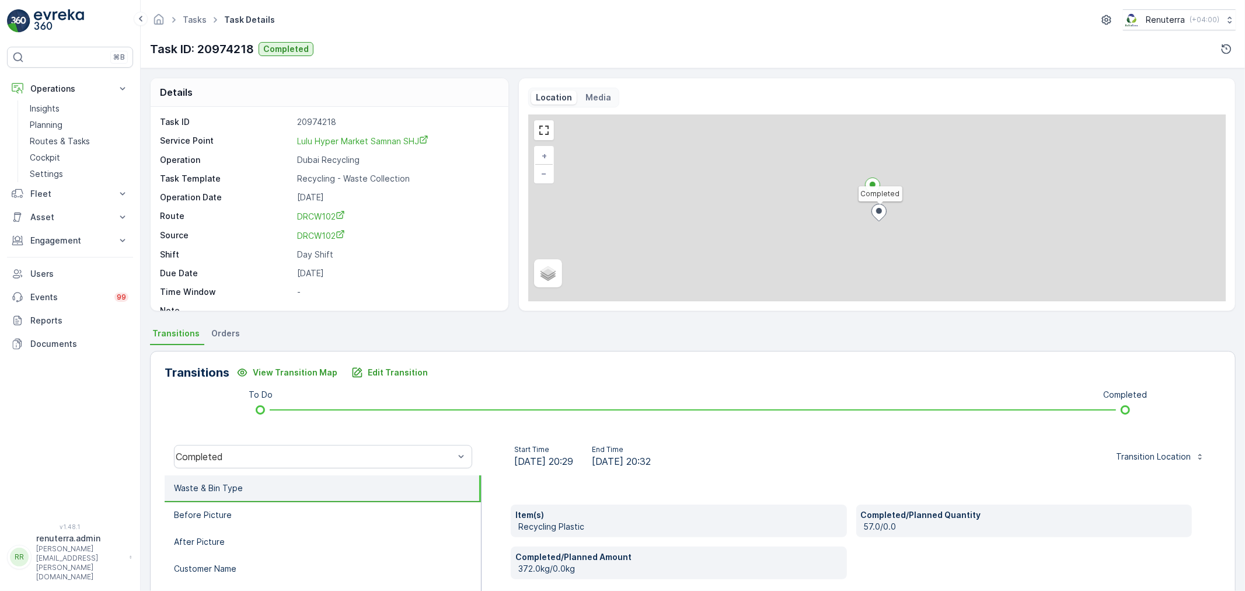
scroll to position [65, 0]
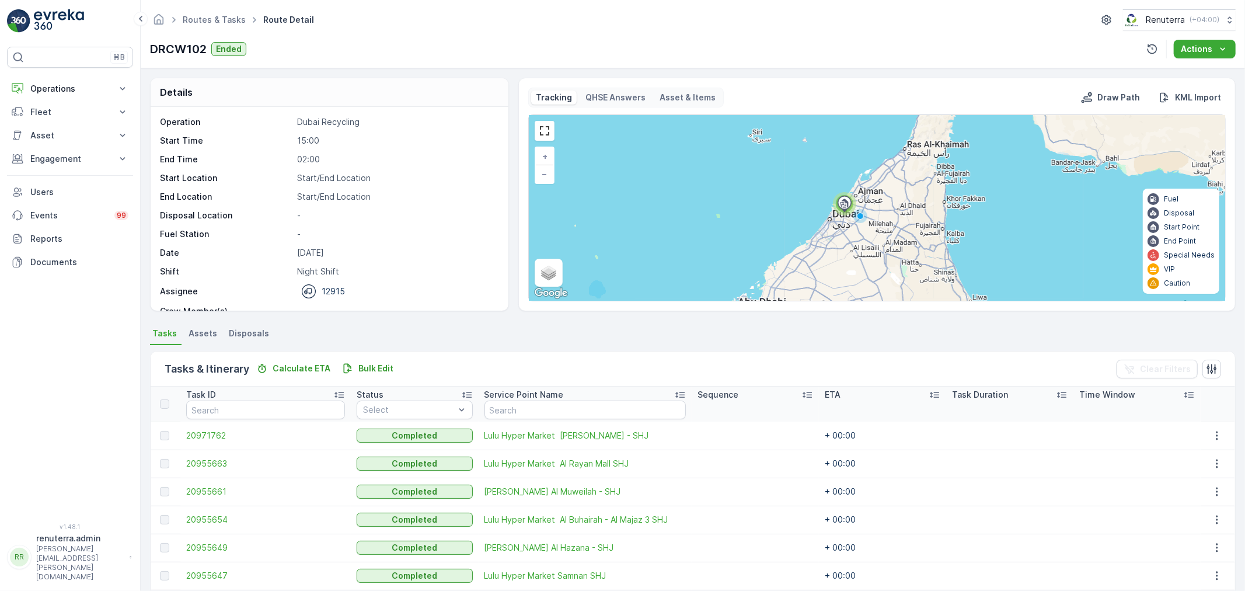
drag, startPoint x: 60, startPoint y: 84, endPoint x: 54, endPoint y: 112, distance: 28.5
click at [59, 85] on p "Operations" at bounding box center [69, 89] width 79 height 12
click at [54, 138] on p "Routes & Tasks" at bounding box center [60, 141] width 60 height 12
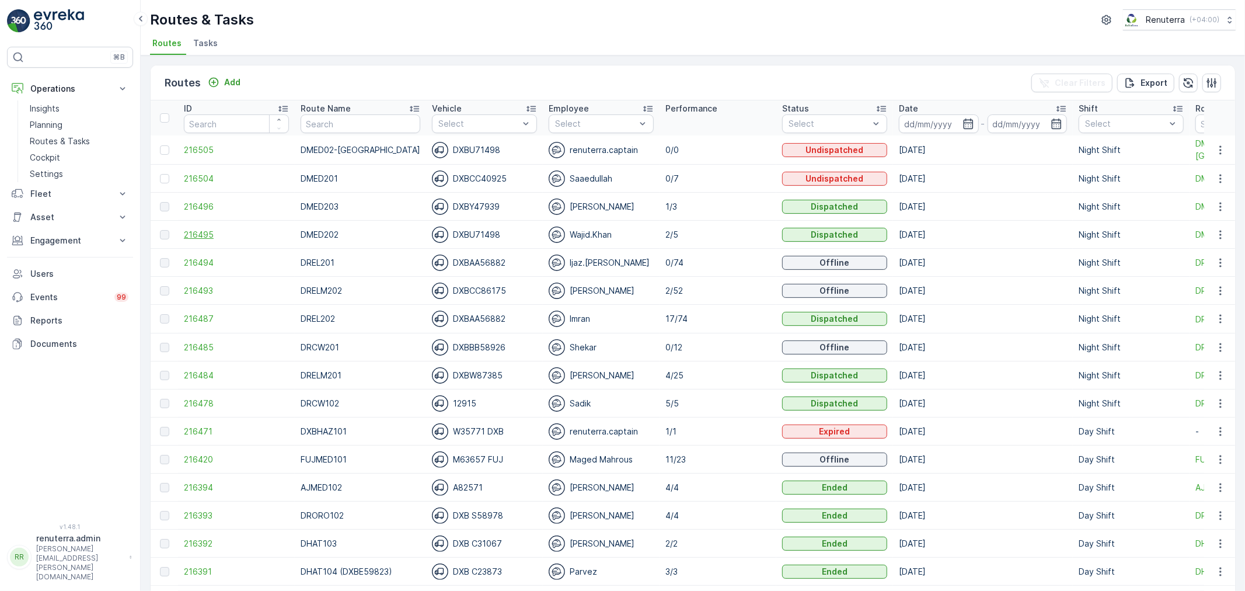
click at [194, 238] on span "216495" at bounding box center [236, 235] width 105 height 12
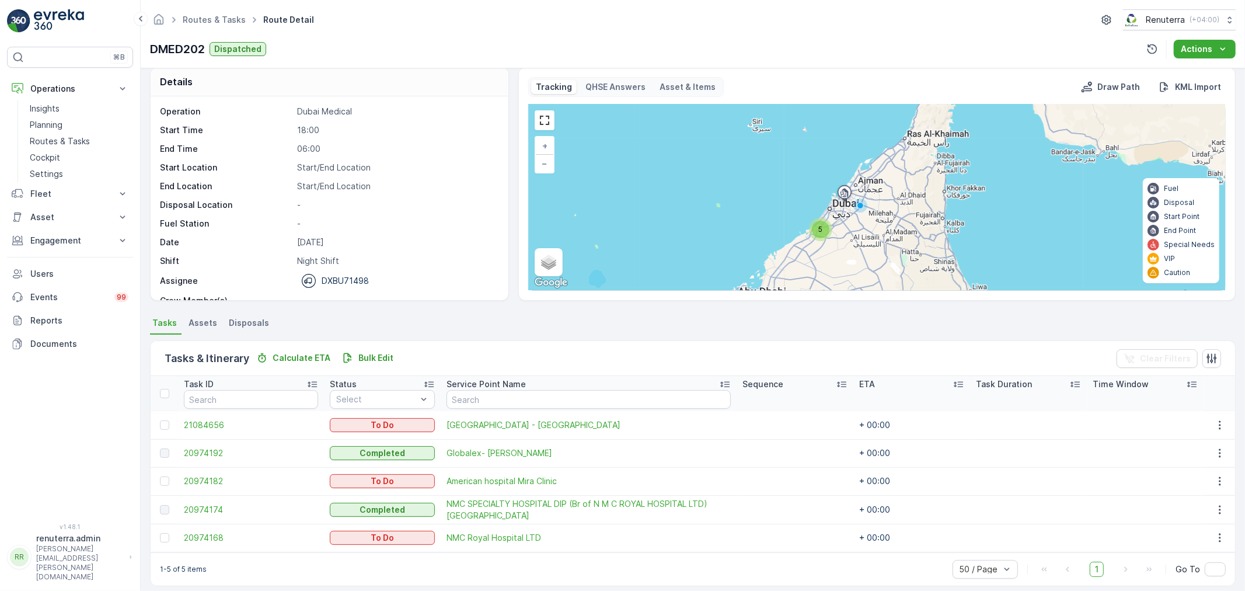
scroll to position [20, 0]
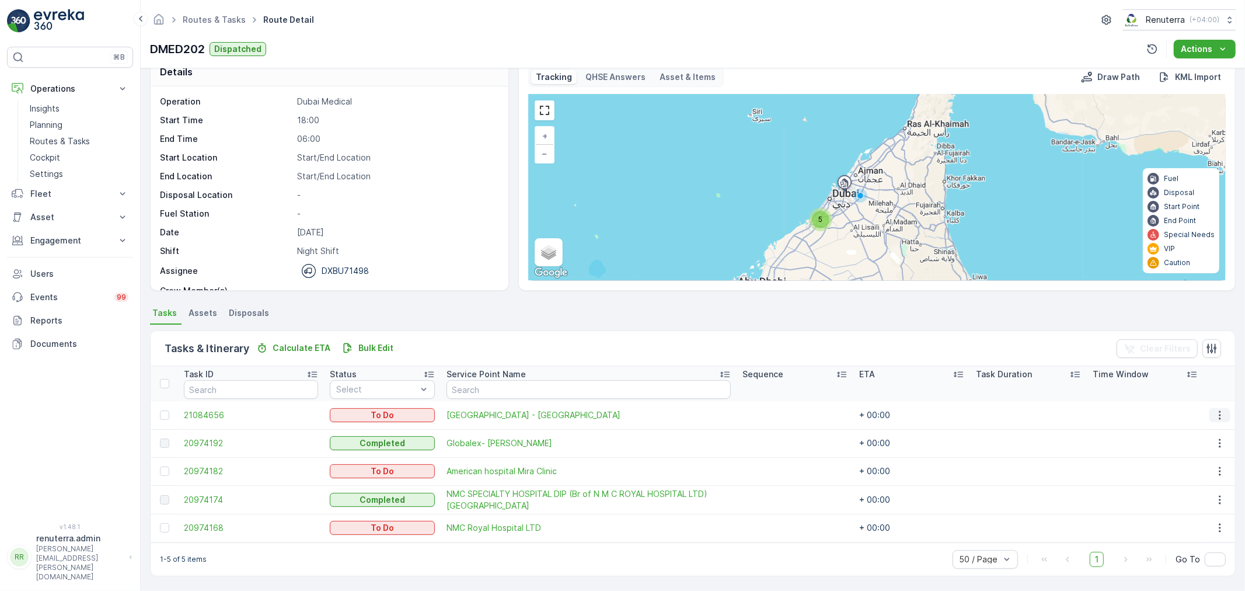
click at [1214, 411] on icon "button" at bounding box center [1220, 415] width 12 height 12
click at [1199, 467] on span "Change Route" at bounding box center [1190, 464] width 57 height 12
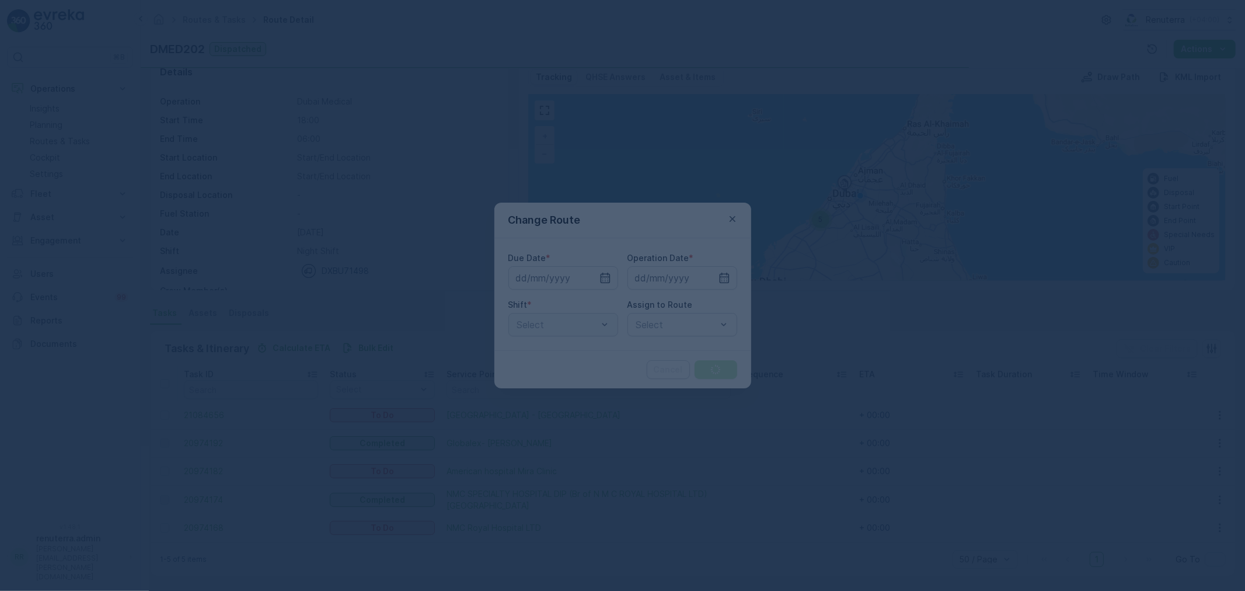
type input "[DATE]"
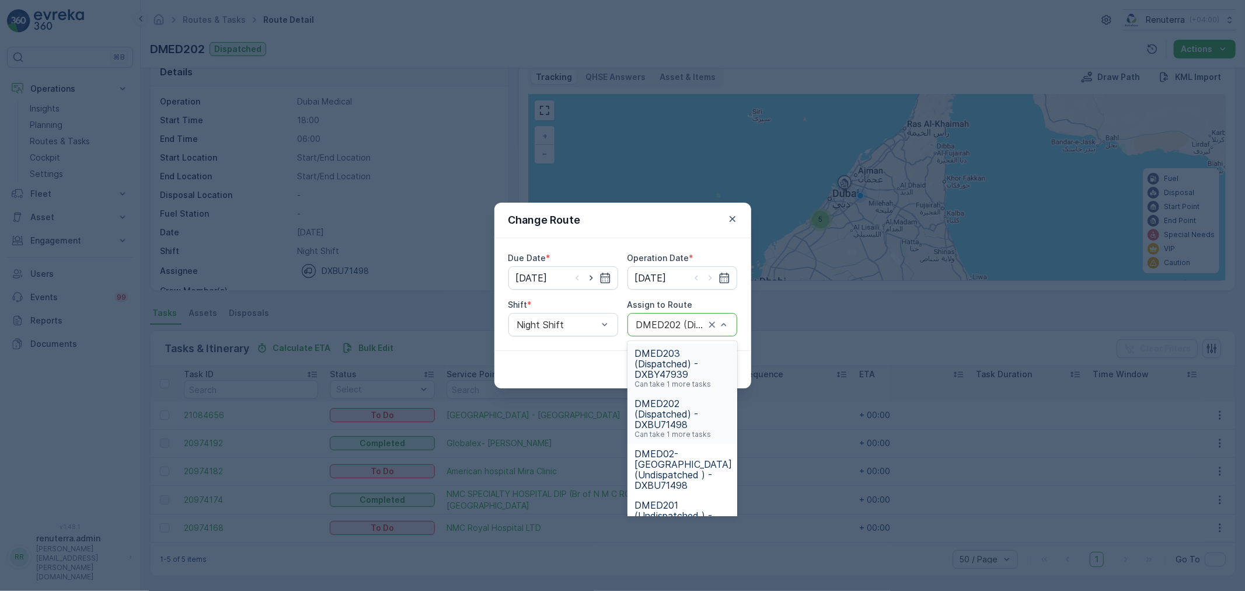
click at [731, 323] on div "DMED202 (Dispatched) - DXBU71498" at bounding box center [682, 324] width 110 height 23
type input "203"
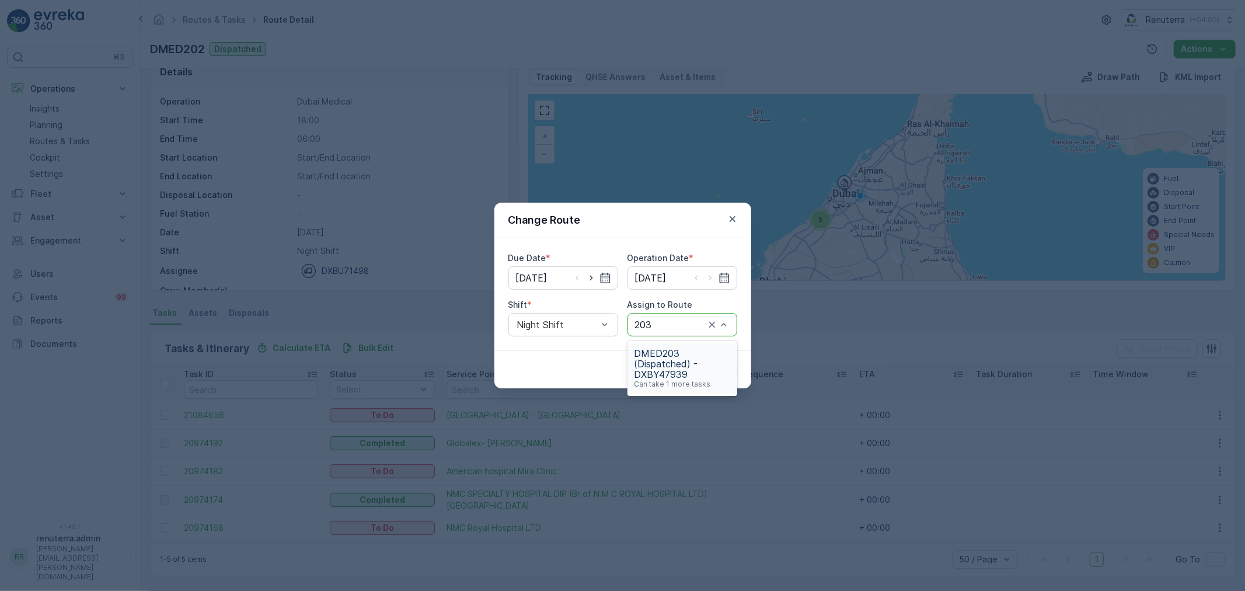
click at [696, 368] on span "DMED203 (Dispatched) - DXBY47939" at bounding box center [682, 364] width 96 height 32
click at [726, 368] on p "Submit" at bounding box center [715, 370] width 29 height 12
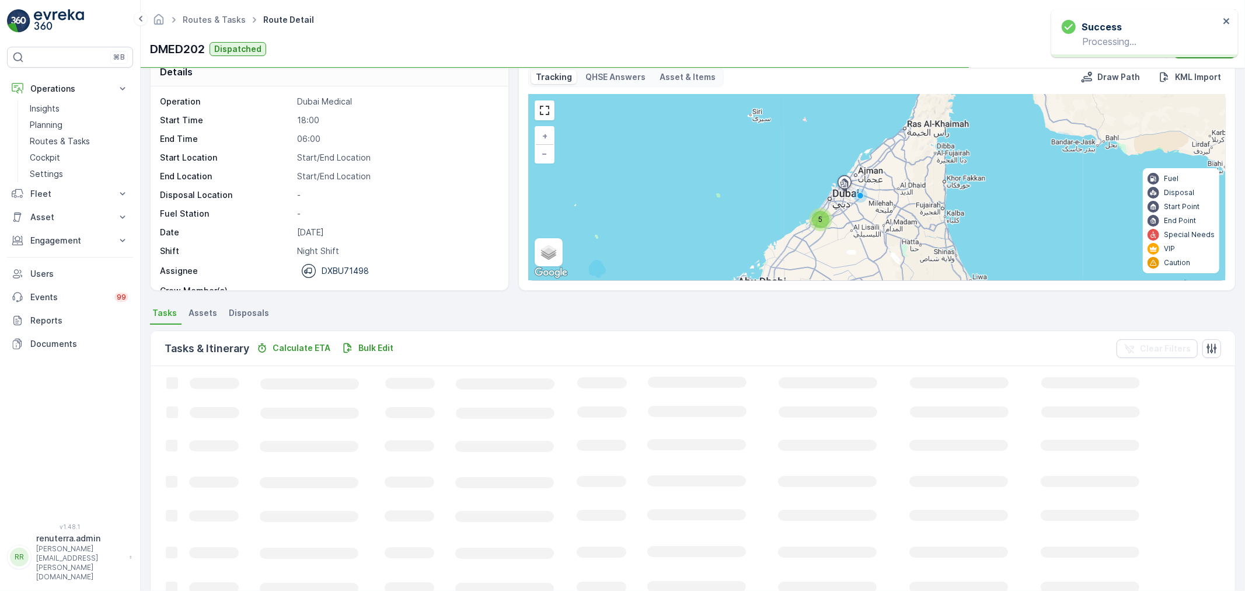
scroll to position [12, 0]
